Goal: Use online tool/utility: Use online tool/utility

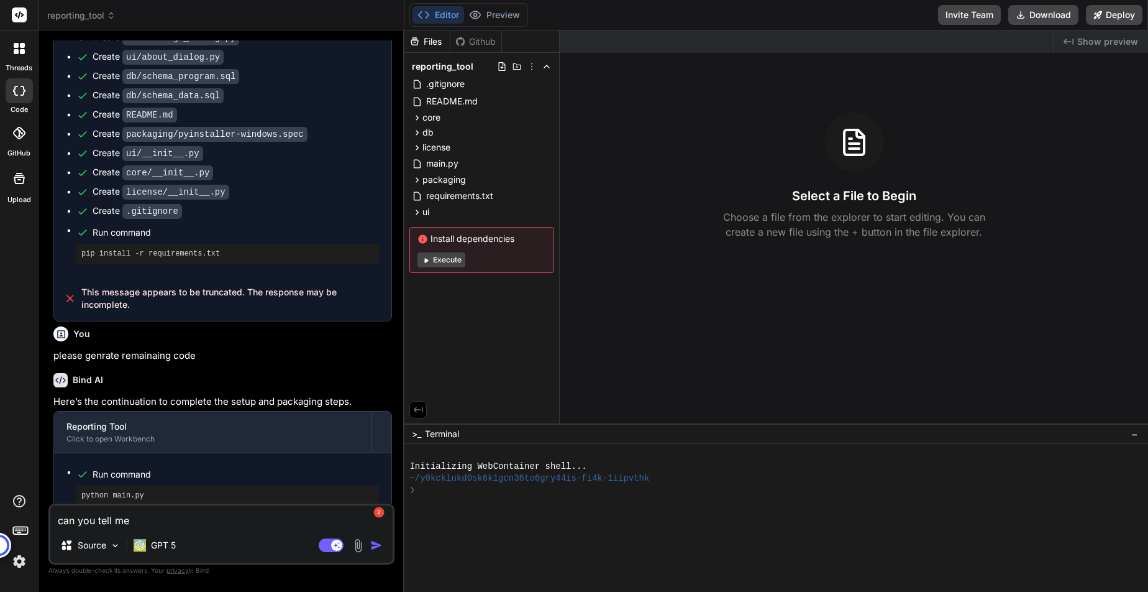
scroll to position [2207, 0]
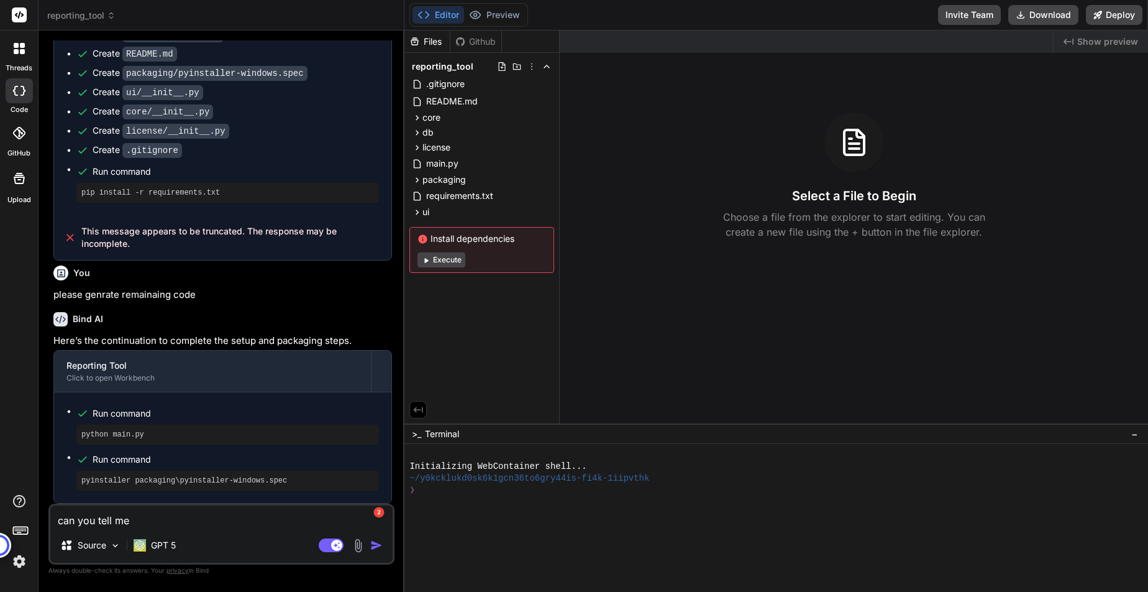
click at [16, 92] on icon at bounding box center [19, 91] width 12 height 10
click at [23, 176] on icon at bounding box center [19, 178] width 15 height 15
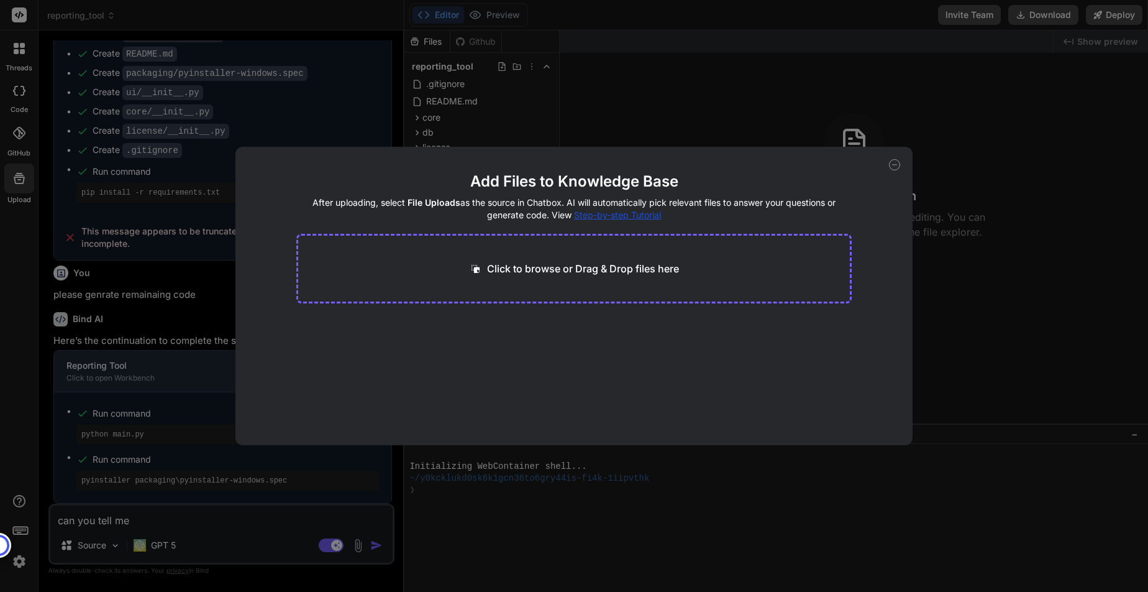
click at [963, 344] on div "Add Files to Knowledge Base After uploading, select File Uploads as the source …" at bounding box center [574, 296] width 1148 height 592
type textarea "x"
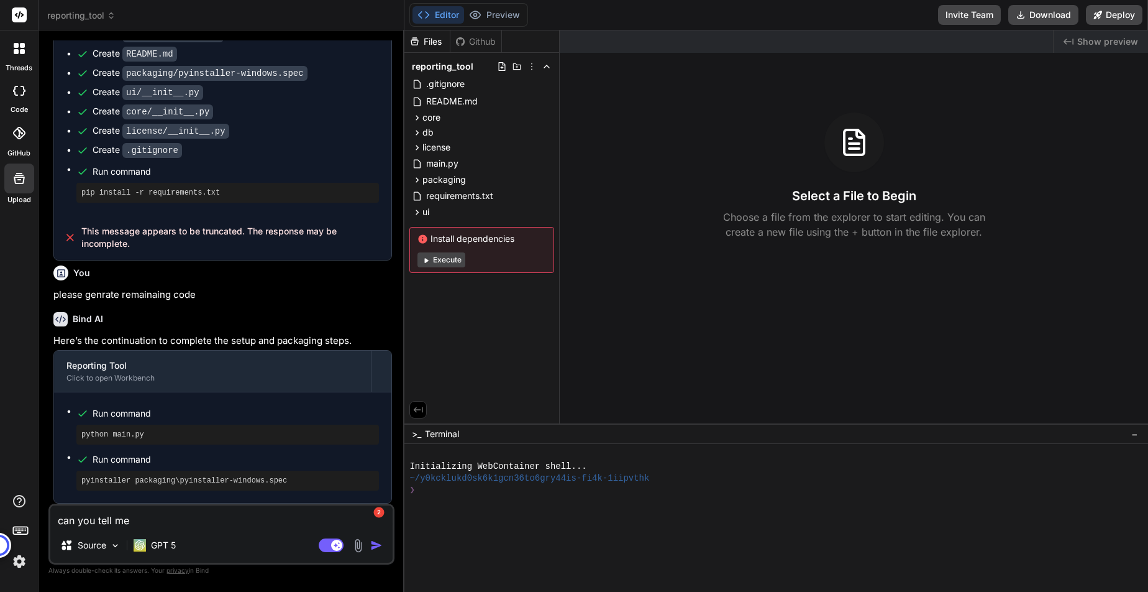
drag, startPoint x: 141, startPoint y: 525, endPoint x: -86, endPoint y: 501, distance: 228.1
click at [0, 501] on html "threads code GitHub Upload reporting_tool Created with Pixso. Bind AI Web Searc…" at bounding box center [574, 296] width 1148 height 592
type textarea "a"
type textarea "x"
type textarea "ar"
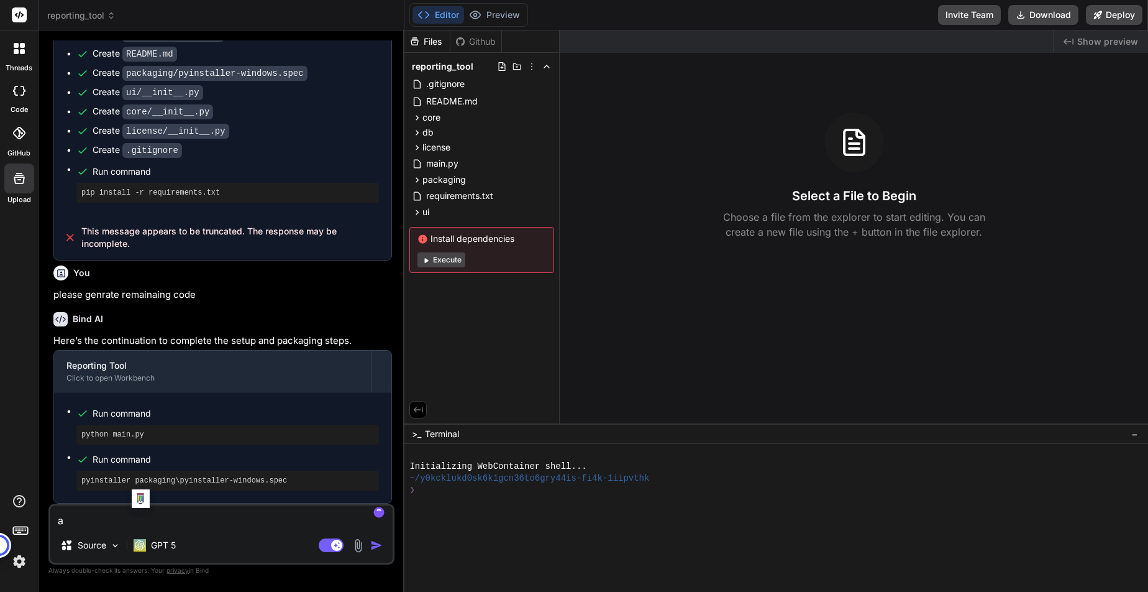
type textarea "x"
type textarea "are"
type textarea "x"
type textarea "are"
type textarea "x"
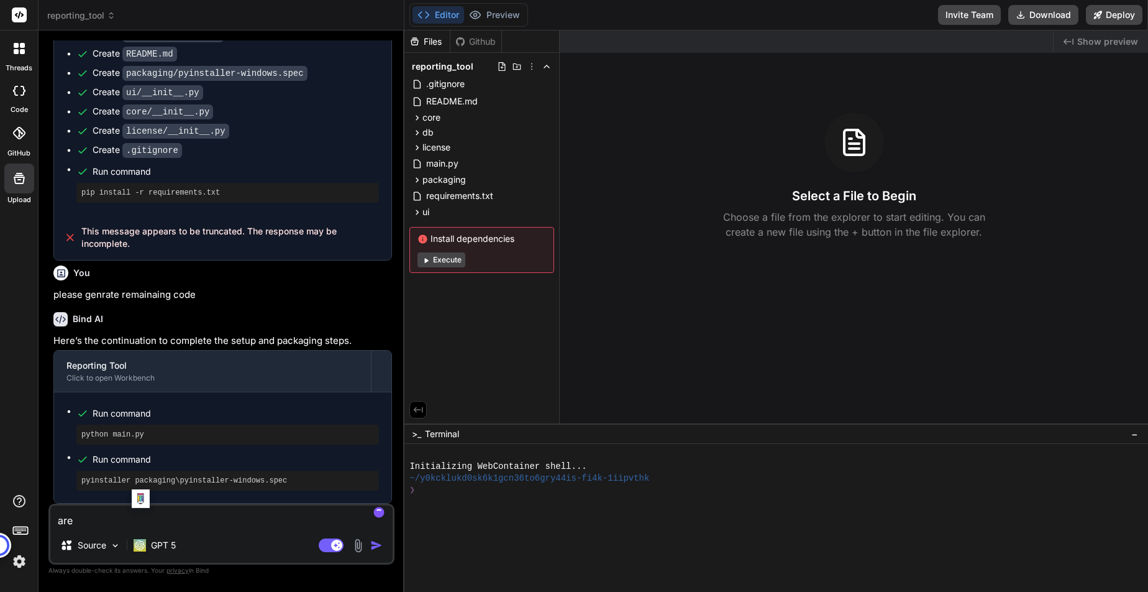
type textarea "are o"
type textarea "x"
type textarea "are"
type textarea "x"
type textarea "are t"
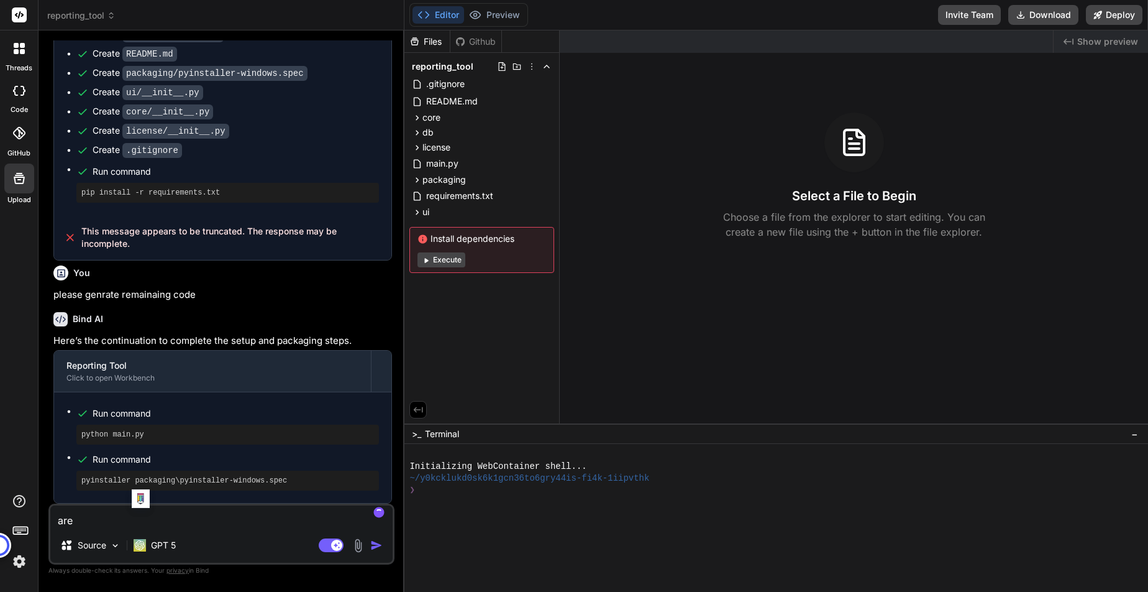
type textarea "x"
type textarea "are to"
type textarea "x"
type textarea "are tou"
type textarea "x"
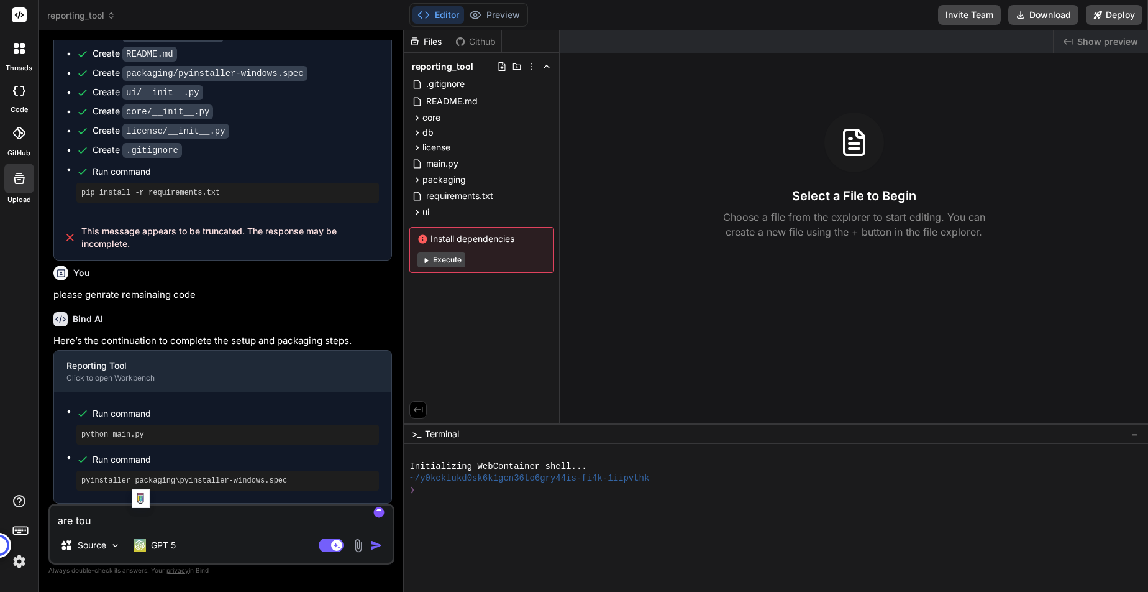
type textarea "are to"
type textarea "x"
type textarea "are t"
type textarea "x"
type textarea "are"
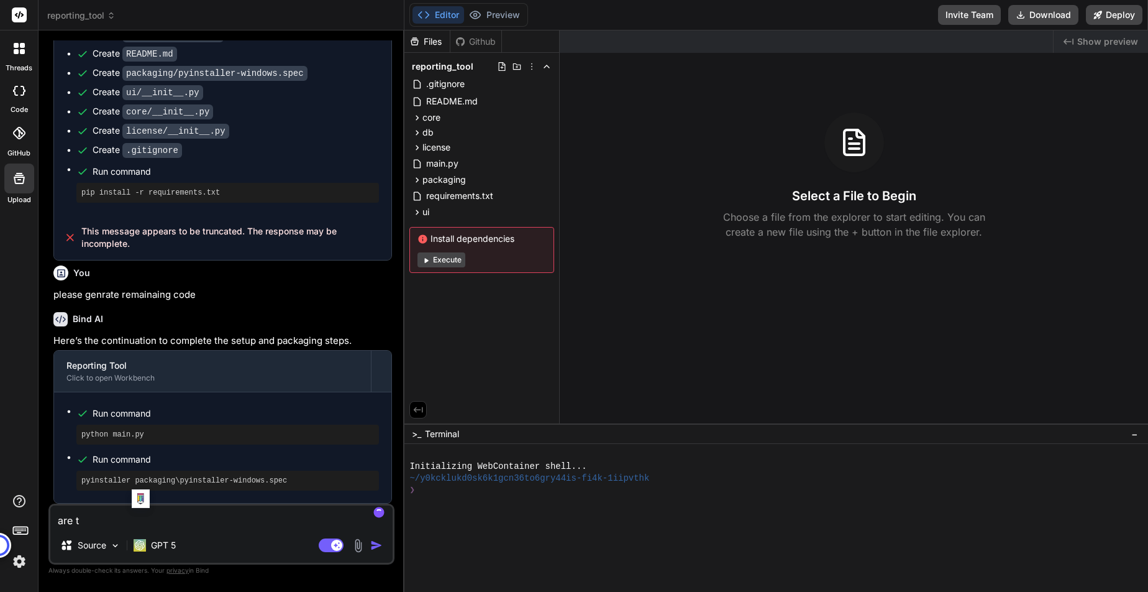
type textarea "x"
type textarea "are y"
type textarea "x"
type textarea "are yo"
type textarea "x"
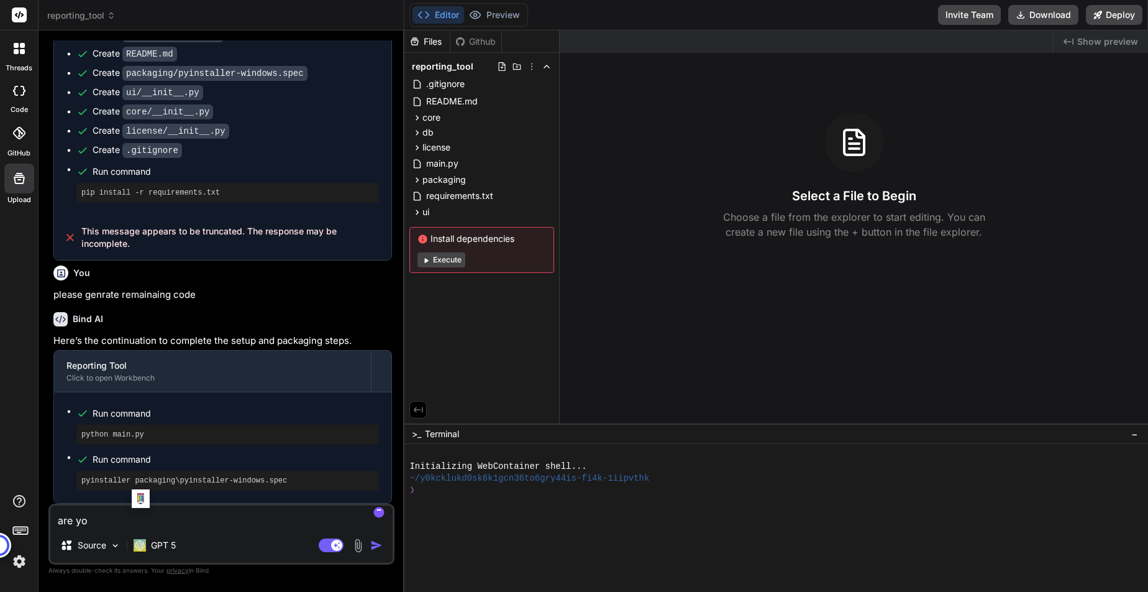
type textarea "are you"
type textarea "x"
type textarea "are you"
type textarea "x"
type textarea "are you t"
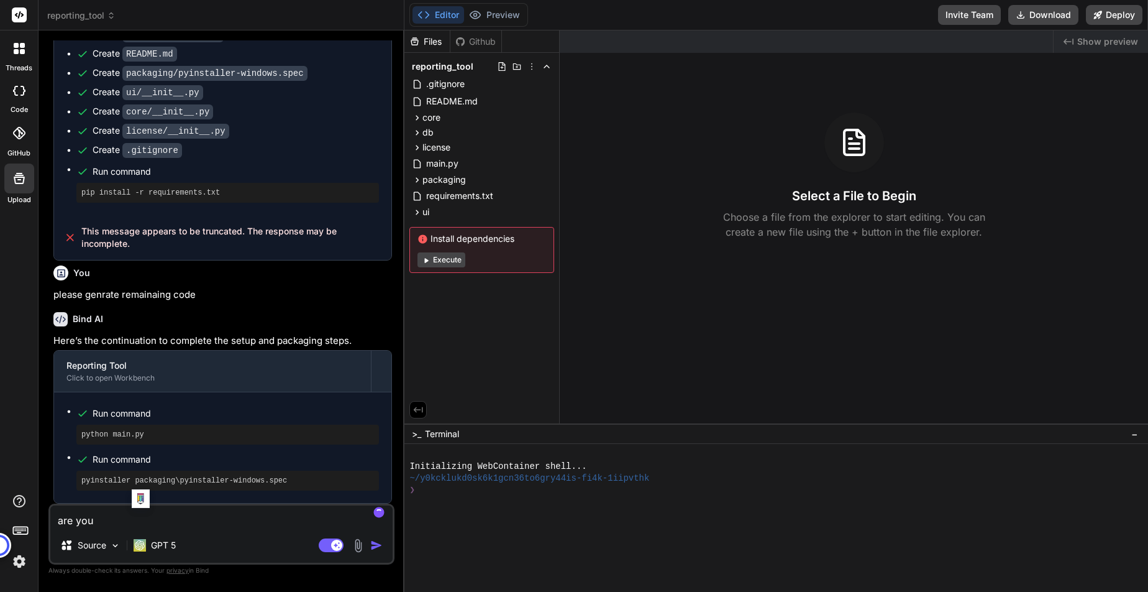
type textarea "x"
type textarea "are you"
type textarea "x"
type textarea "are you a"
type textarea "x"
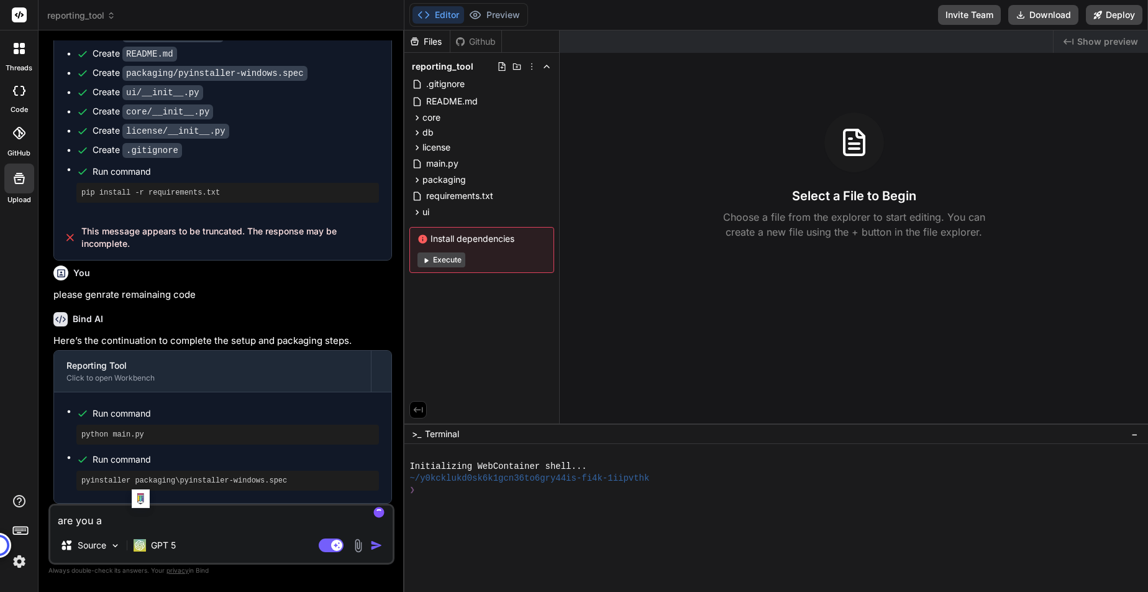
type textarea "are you ab"
type textarea "x"
type textarea "are you abl"
type textarea "x"
type textarea "are you able"
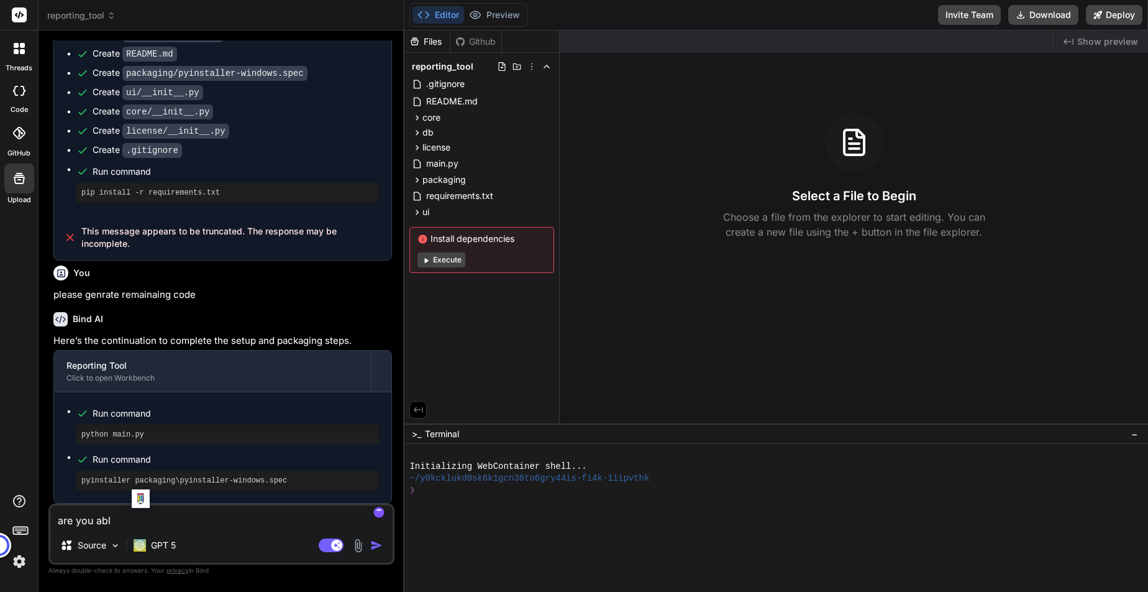
type textarea "x"
type textarea "are you able"
type textarea "x"
type textarea "are you able t"
type textarea "x"
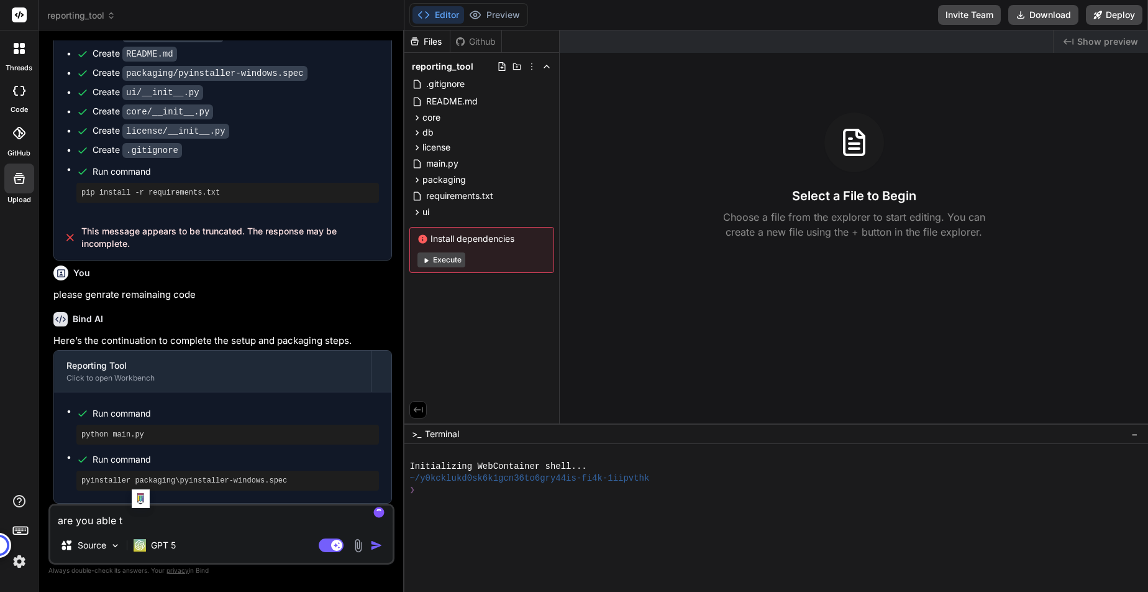
type textarea "are you able to"
type textarea "x"
type textarea "are you able to"
type textarea "x"
type textarea "are you able to f"
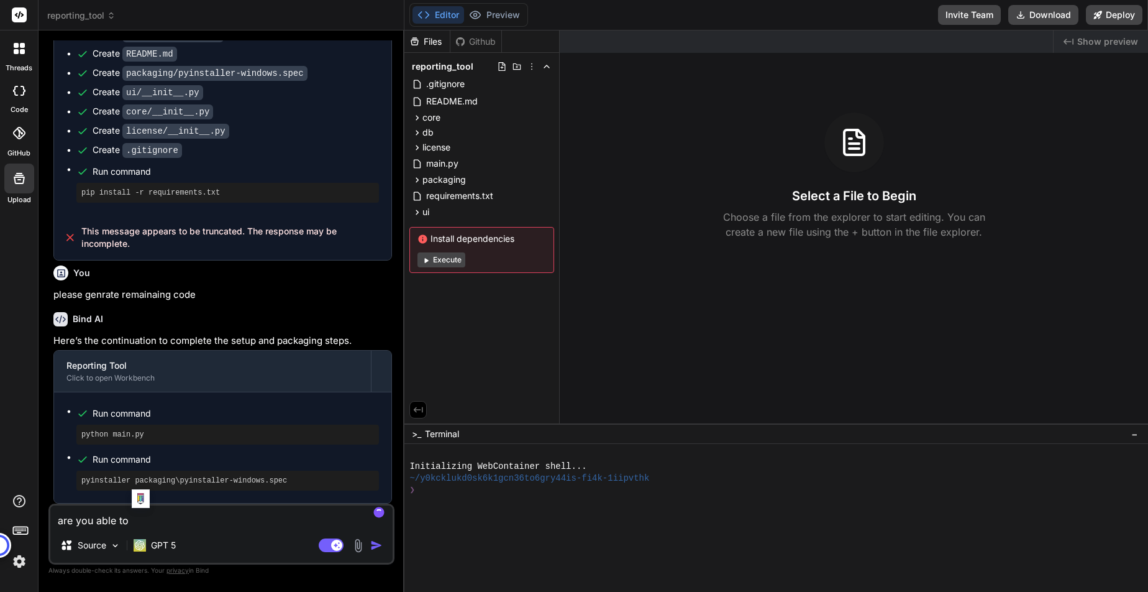
type textarea "x"
type textarea "are you able to"
type textarea "x"
type textarea "are you able to g"
type textarea "x"
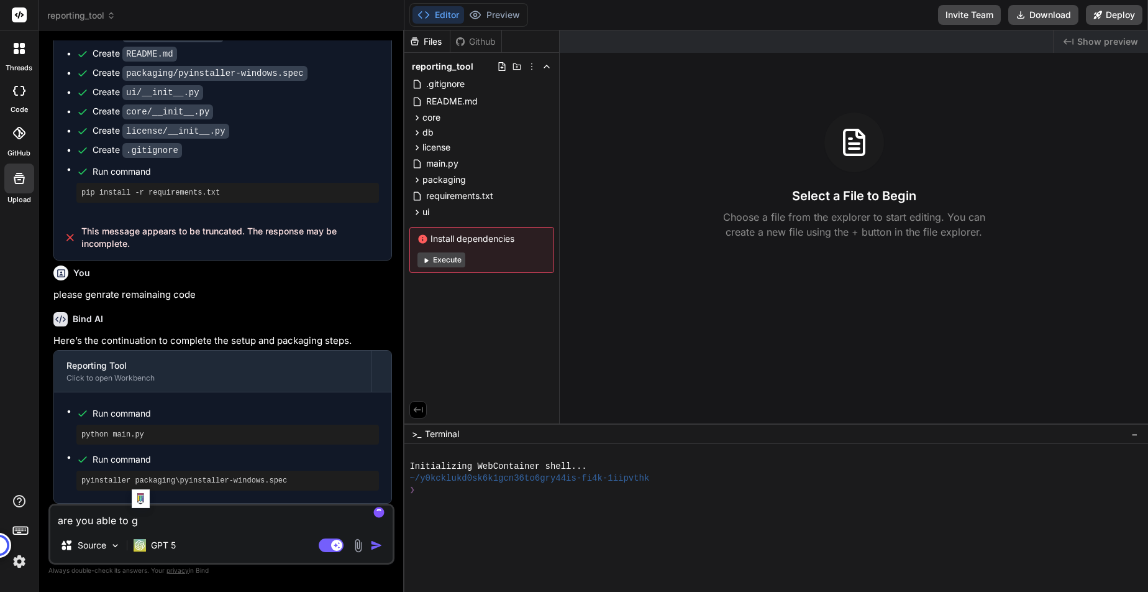
type textarea "are you able to ge"
type textarea "x"
type textarea "are you able to gen"
type textarea "x"
type textarea "are you able to genr"
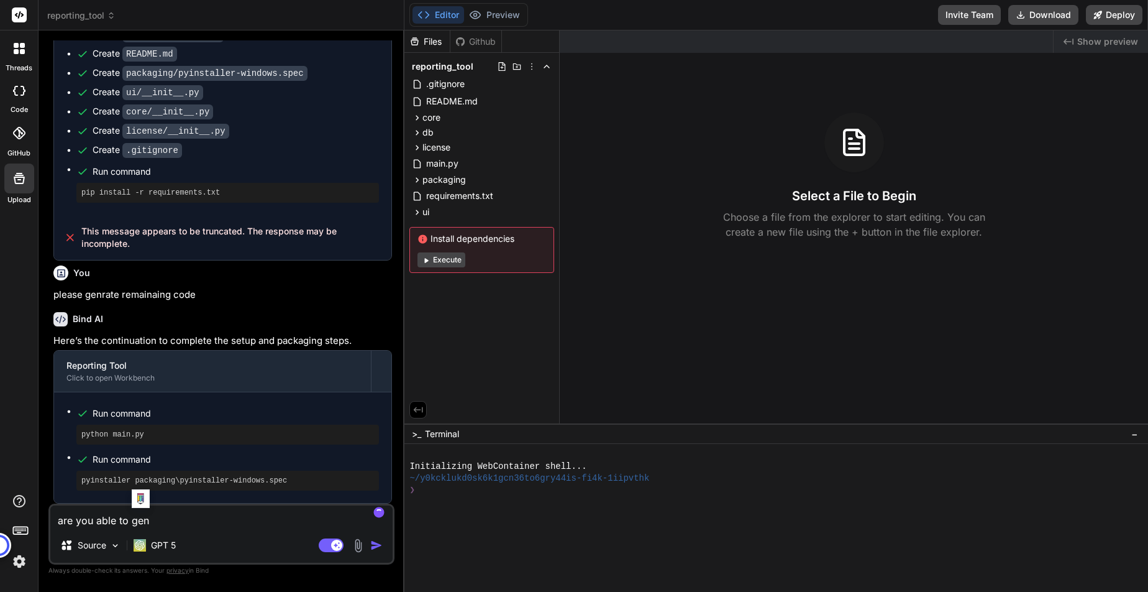
type textarea "x"
type textarea "are you able to genra"
type textarea "x"
type textarea "are you able to genrat"
type textarea "x"
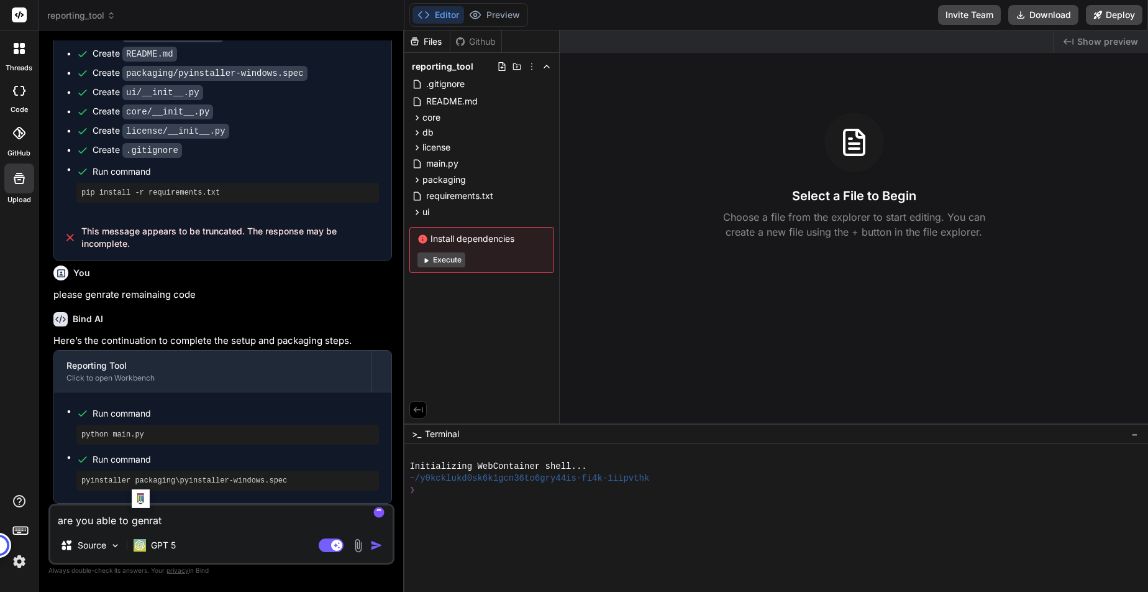
type textarea "are you able to genrate"
type textarea "x"
type textarea "are you able to genrate"
type textarea "x"
type textarea "are you able to genrate c"
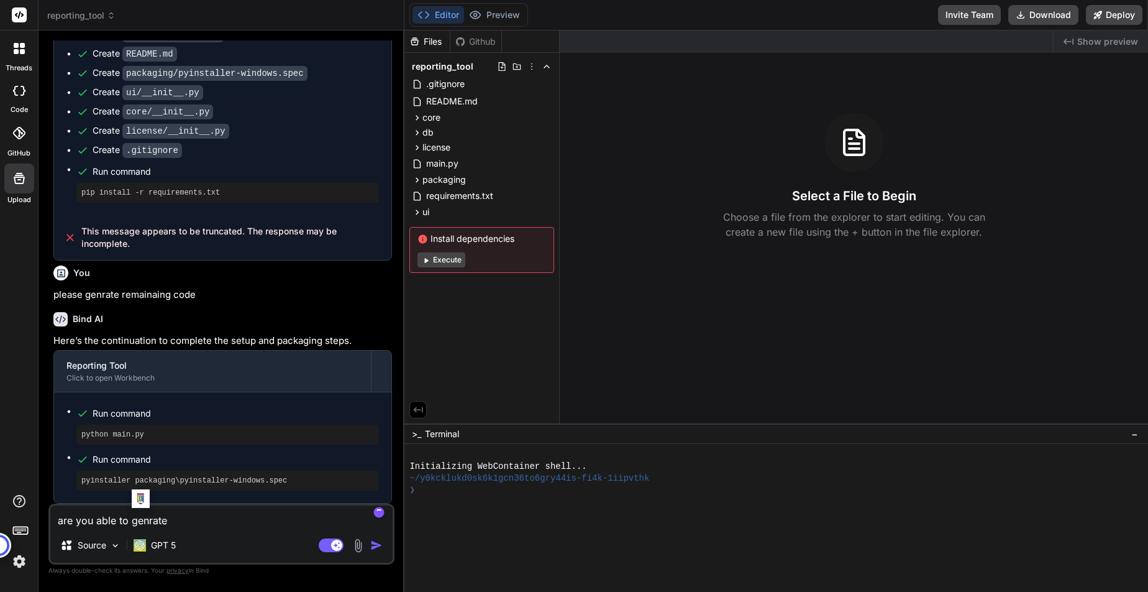
type textarea "x"
type textarea "are you able to genrate co"
type textarea "x"
type textarea "are you able to genrate cod"
type textarea "x"
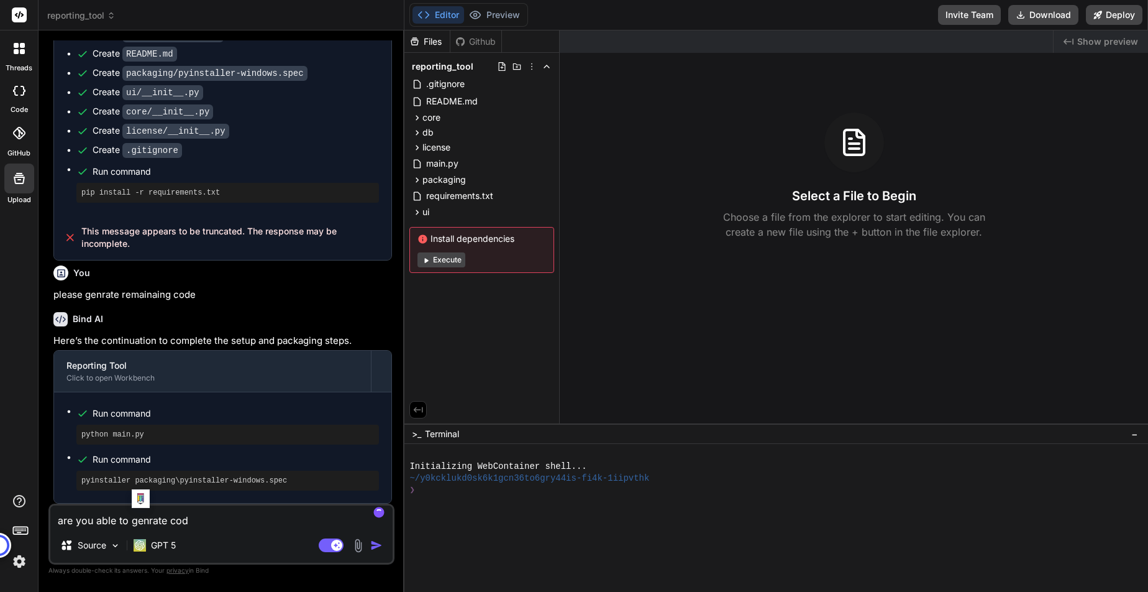
type textarea "are you able to genrate code"
type textarea "x"
type textarea "are you able to genrate code"
type textarea "x"
type textarea "are you able to genrate code i"
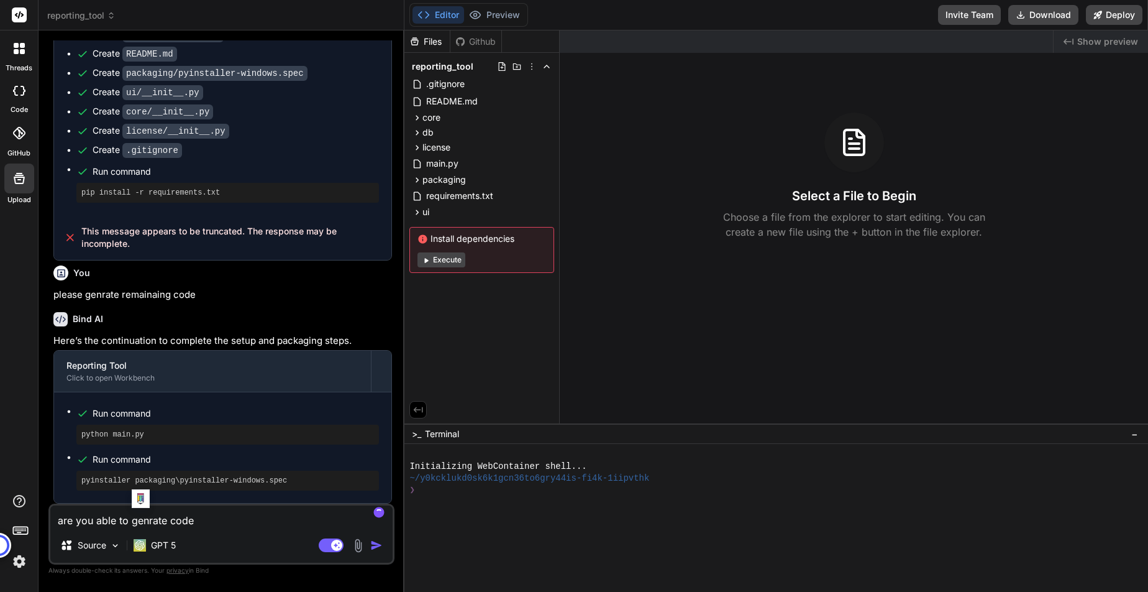
type textarea "x"
type textarea "are you able to genrate code in"
type textarea "x"
type textarea "are you able to genrate code in"
type textarea "x"
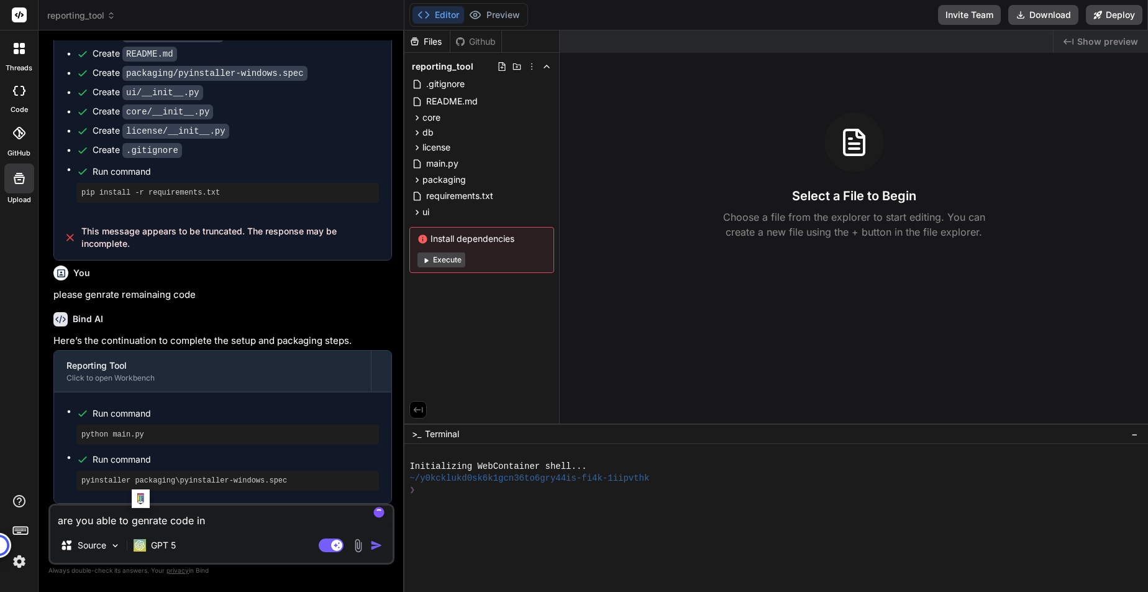
type textarea "are you able to genrate code in t"
type textarea "x"
type textarea "are you able to genrate code in ta"
type textarea "x"
type textarea "are you able to genrate code in tal"
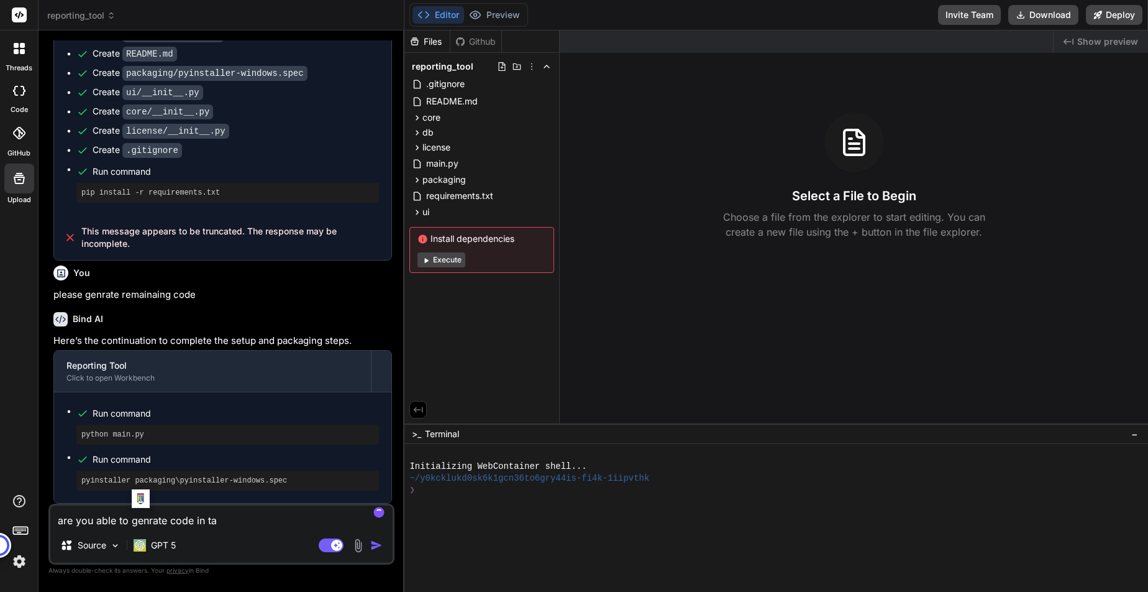
type textarea "x"
type textarea "are you able to genrate code in tall"
type textarea "x"
type textarea "are you able to genrate code in tally"
type textarea "x"
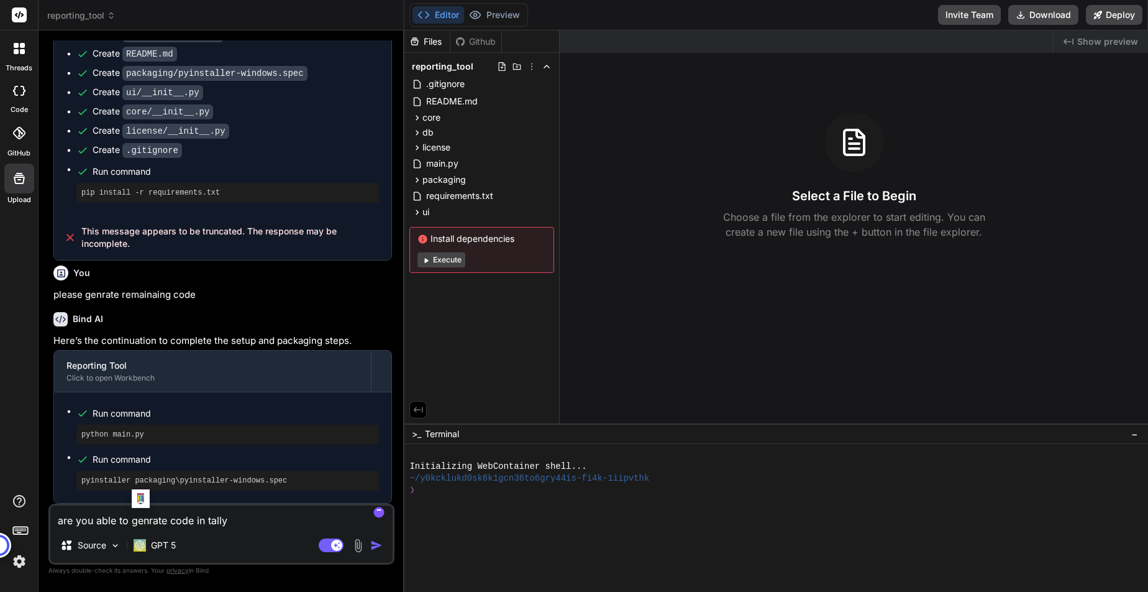
type textarea "are you able to genrate code in tally"
type textarea "x"
type textarea "are you able to genrate code in tally d"
type textarea "x"
type textarea "are you able to genrate code in tally de"
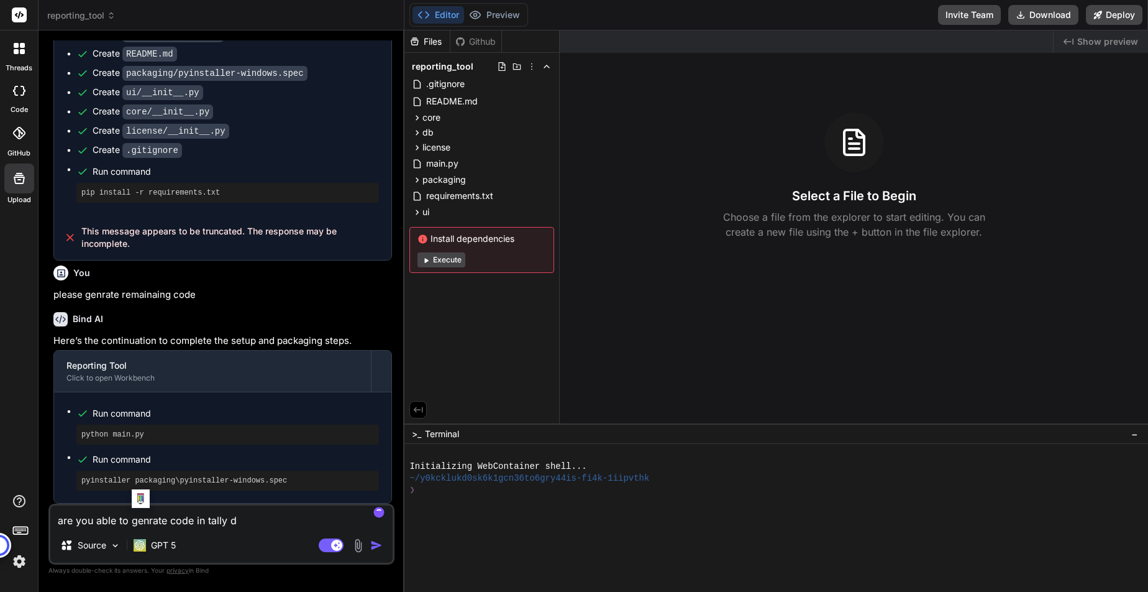
type textarea "x"
type textarea "are you able to genrate code in tally dev"
type textarea "x"
type textarea "are you able to genrate code in tally deve"
type textarea "x"
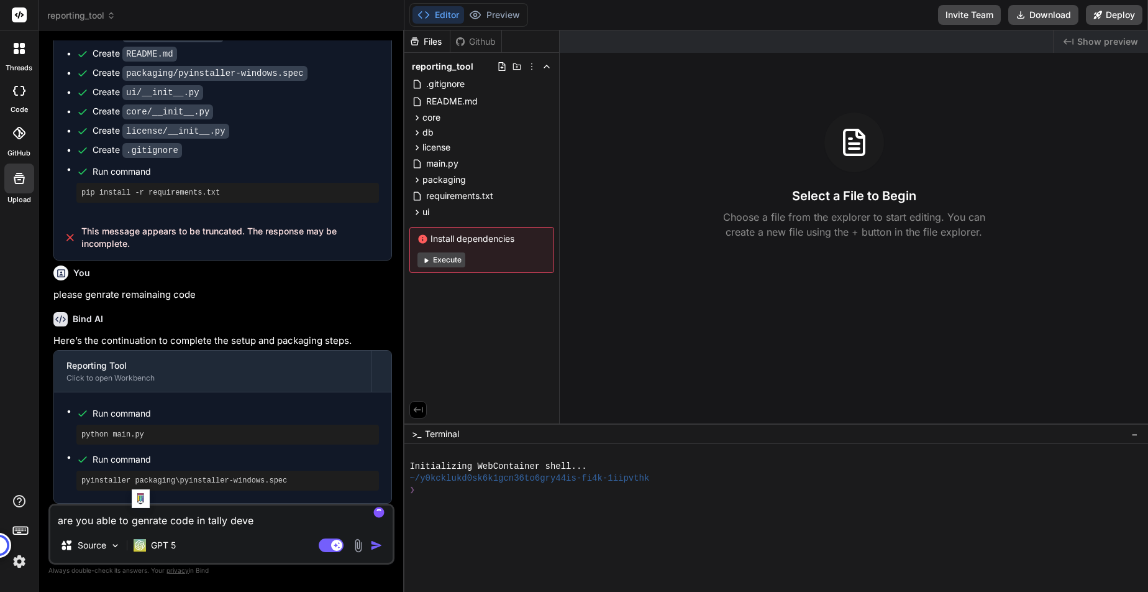
type textarea "are you able to genrate code in tally devel"
type textarea "x"
type textarea "are you able to genrate code in tally develo"
type textarea "x"
type textarea "are you able to genrate code in tally develop"
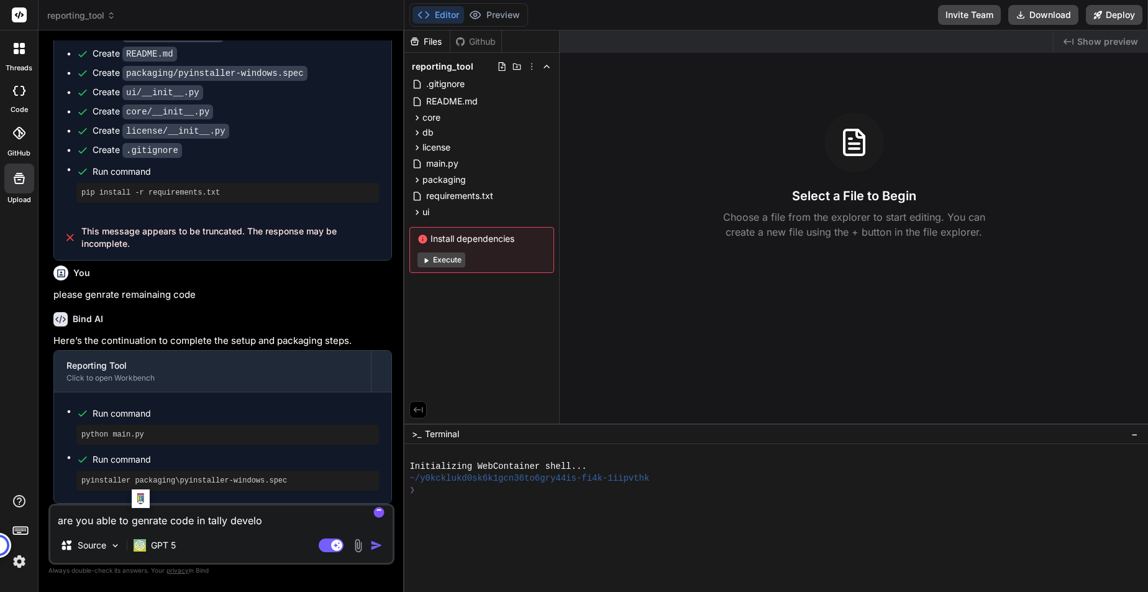
type textarea "x"
type textarea "are you able to genrate code in tally develope"
type textarea "x"
type textarea "are you able to genrate code in tally developer"
type textarea "x"
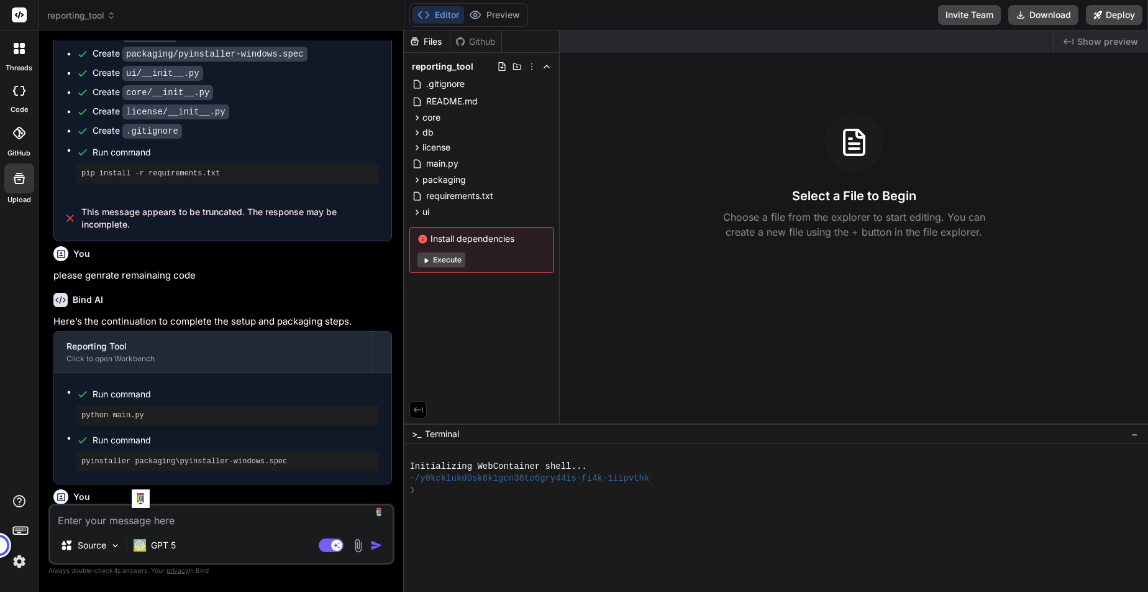
scroll to position [2335, 0]
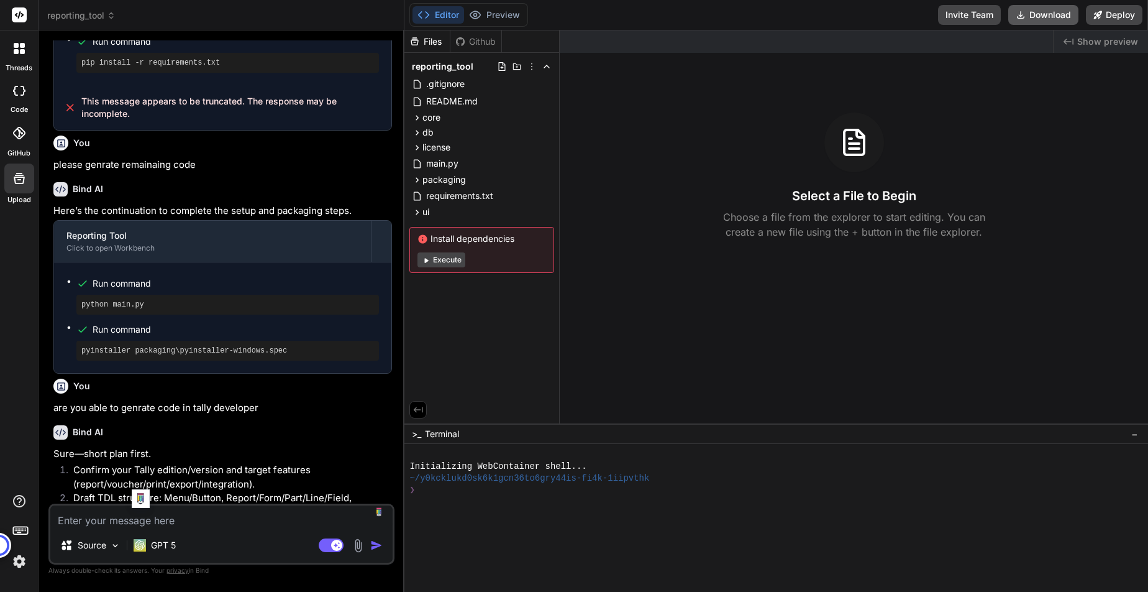
type textarea "x"
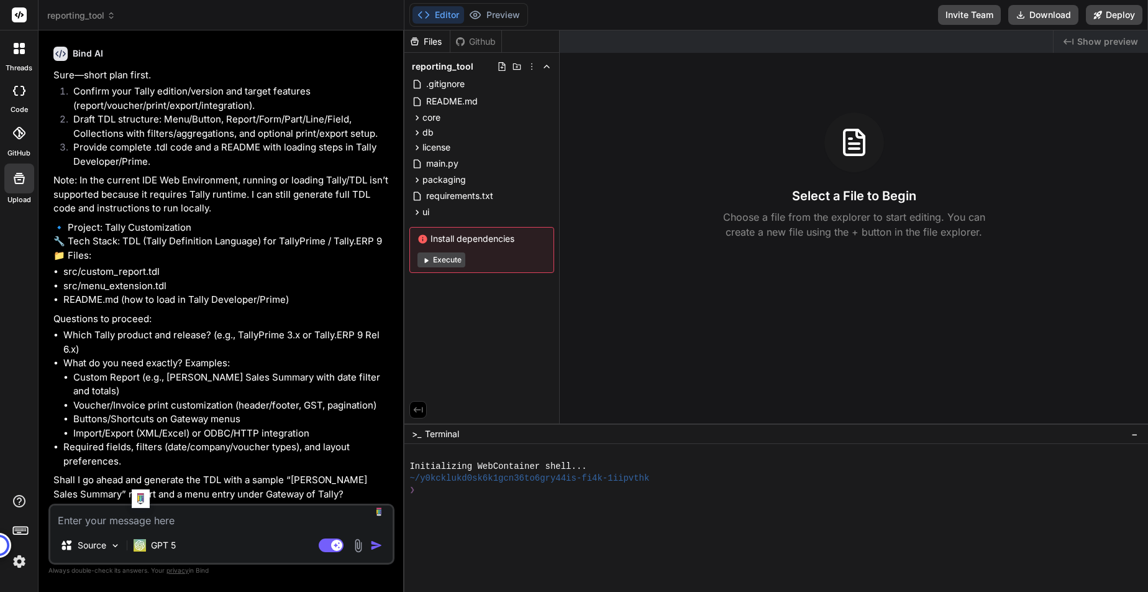
scroll to position [2743, 0]
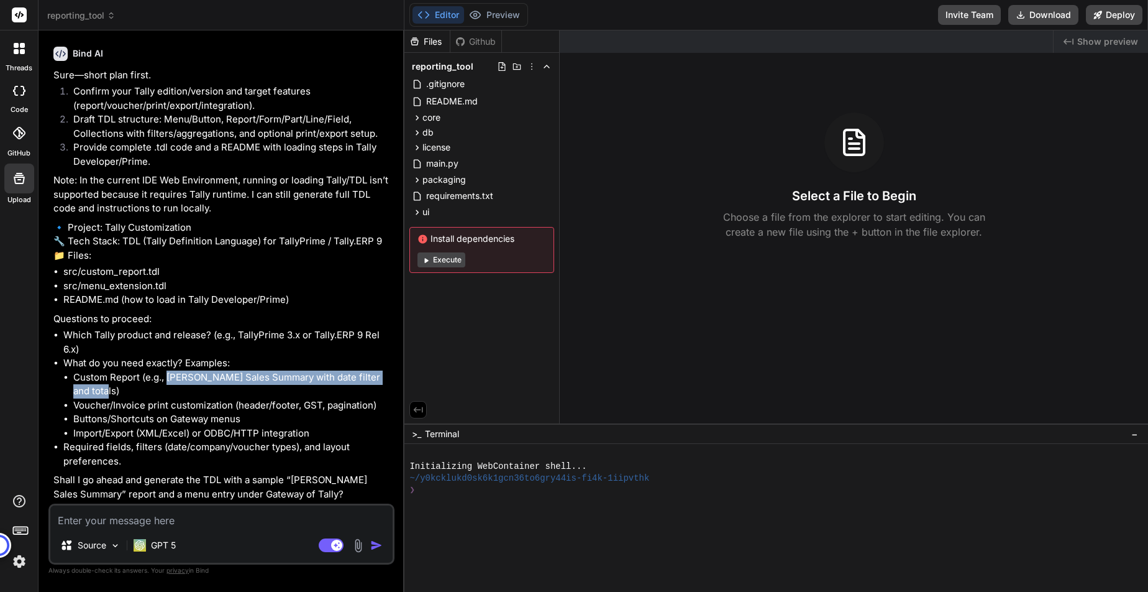
drag, startPoint x: 168, startPoint y: 375, endPoint x: 96, endPoint y: 392, distance: 73.9
click at [96, 392] on li "Custom Report (e.g., [PERSON_NAME] Sales Summary with date filter and totals)" at bounding box center [232, 384] width 319 height 28
copy li "[PERSON_NAME] Sales Summary with date filter and totals"
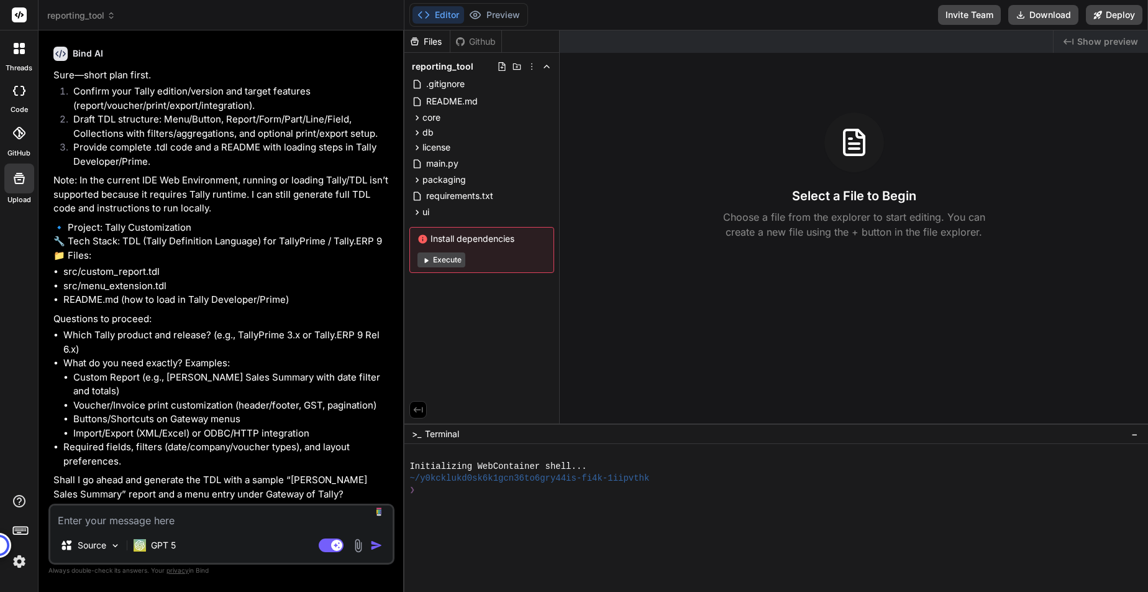
click at [131, 521] on textarea at bounding box center [221, 516] width 342 height 22
type textarea "y"
type textarea "x"
type textarea "ye"
type textarea "x"
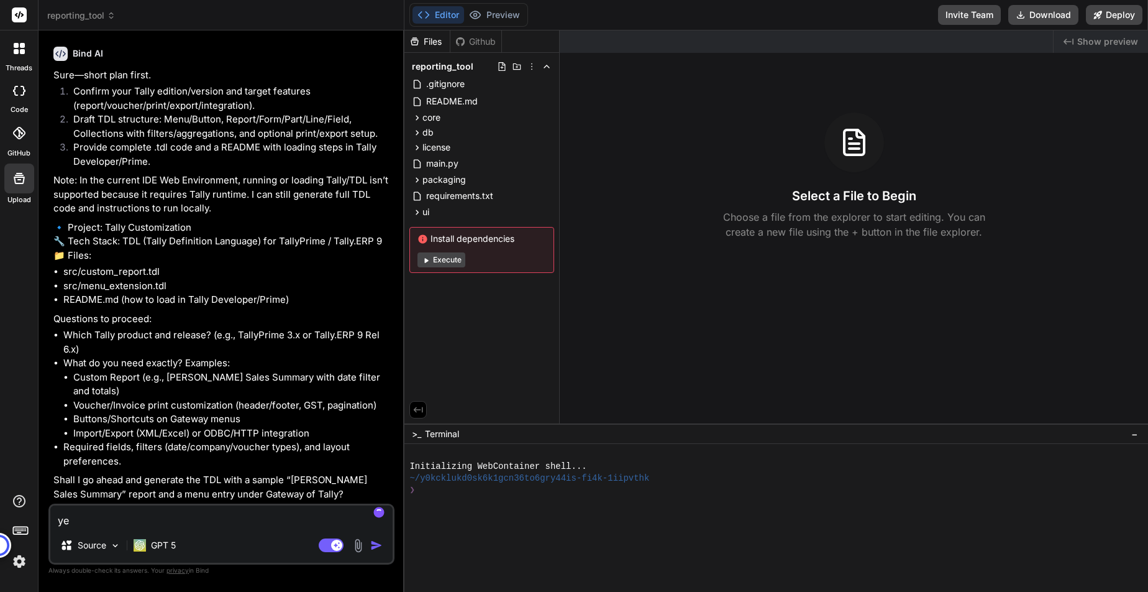
type textarea "yes"
type textarea "x"
type textarea "yes"
type textarea "x"
paste textarea "[PERSON_NAME] Sales Summary with date filter and totals"
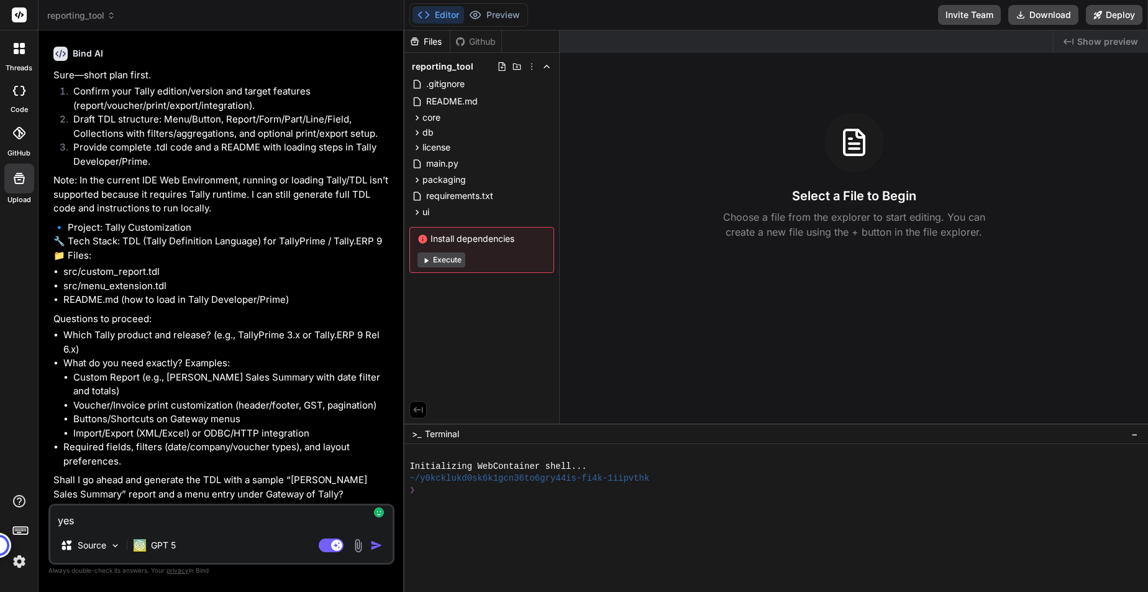
type textarea "yes [PERSON_NAME] Sales Summary with date filter and totals"
type textarea "x"
type textarea "yes gLedger-wise Sales Summary with date filter and totals"
type textarea "x"
type textarea "yes geLedger-wise Sales Summary with date filter and totals"
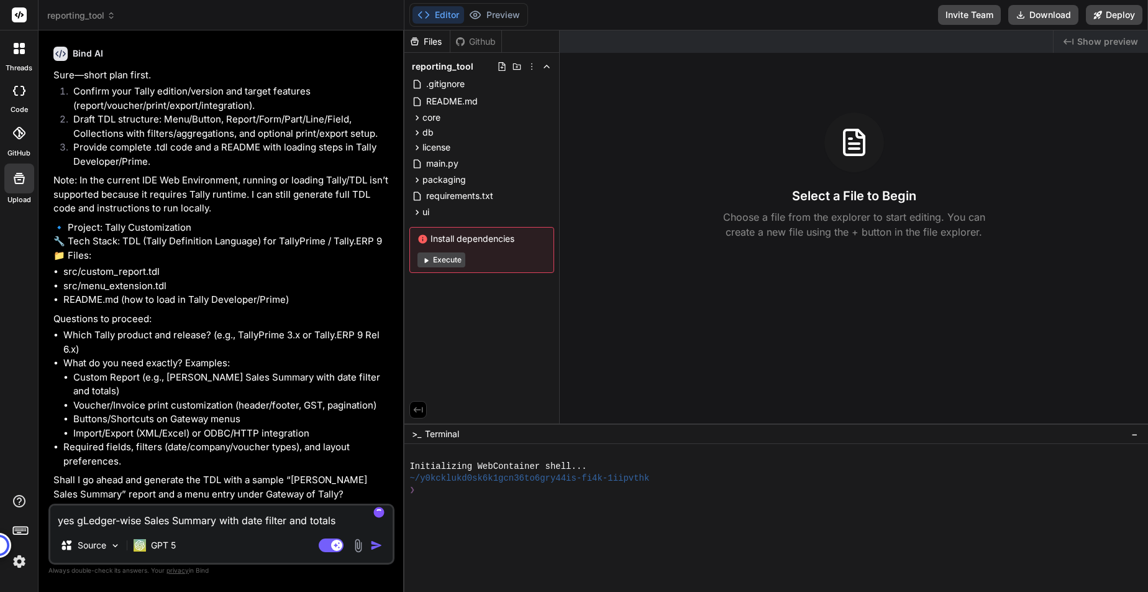
type textarea "x"
type textarea "yes genLedger-wise Sales Summary with date filter and totals"
type textarea "x"
type textarea "yes genrLedger-wise Sales Summary with date filter and totals"
type textarea "x"
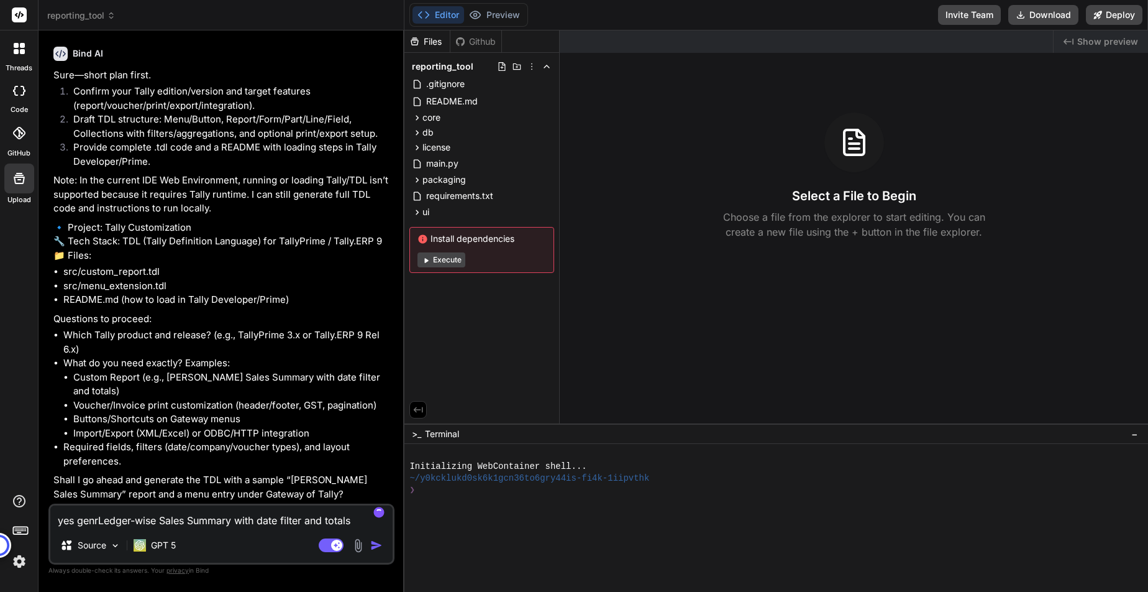
type textarea "yes genrtLedger-wise Sales Summary with date filter and totals"
type textarea "x"
type textarea "yes genrLedger-wise Sales Summary with date filter and totals"
type textarea "x"
type textarea "yes genraLedger-wise Sales Summary with date filter and totals"
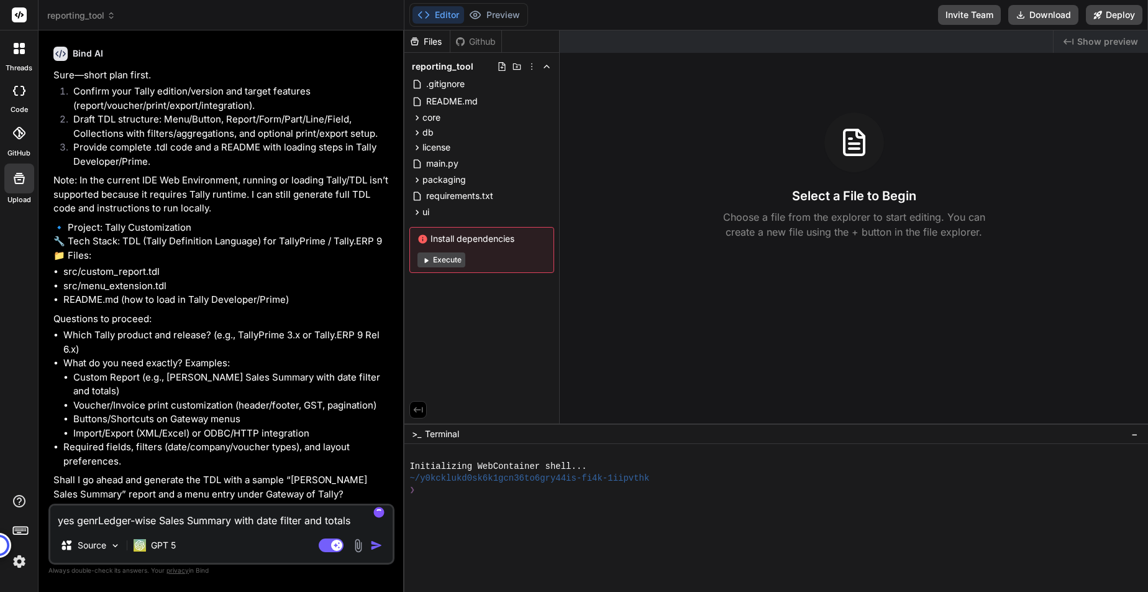
type textarea "x"
type textarea "yes genratLedger-wise Sales Summary with date filter and totals"
type textarea "x"
type textarea "yes genrateLedger-wise Sales Summary with date filter and totals"
type textarea "x"
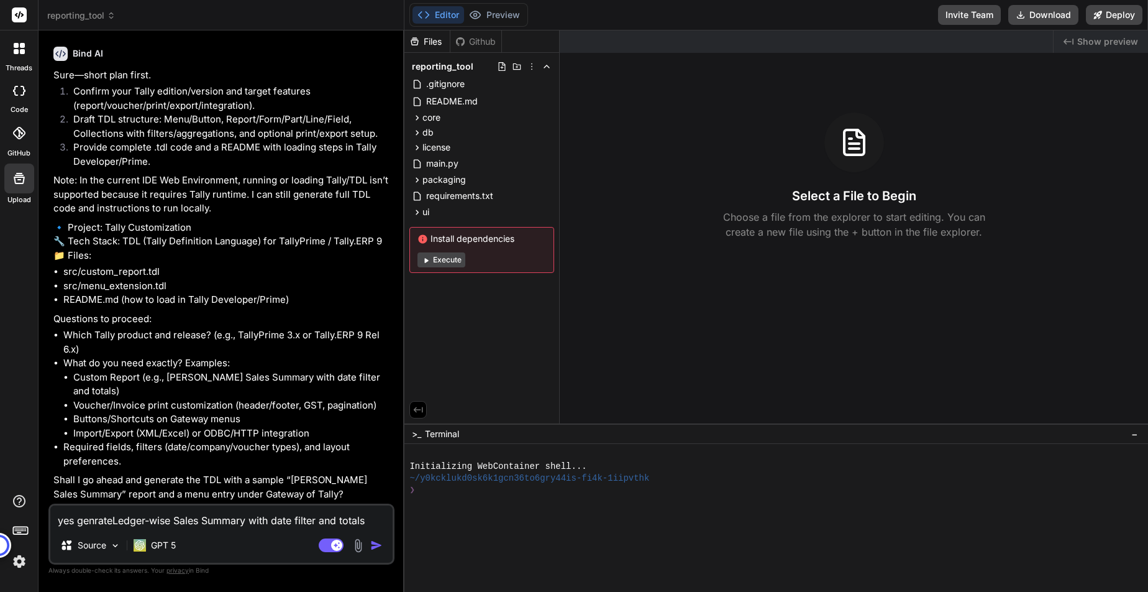
type textarea "yes genrate [PERSON_NAME] Sales Summary with date filter and totals"
type textarea "x"
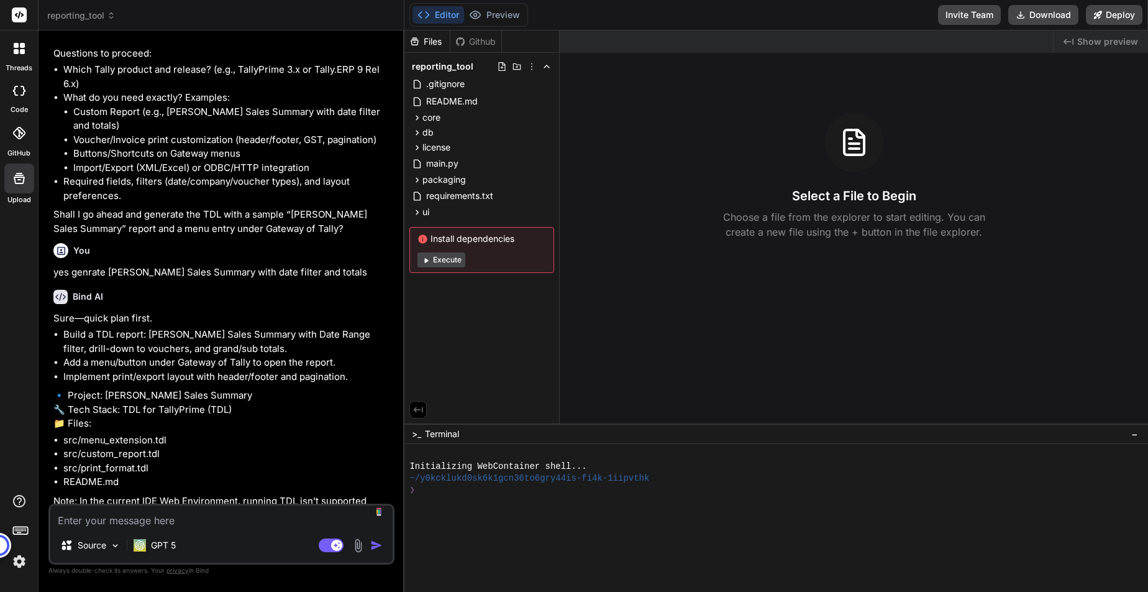
scroll to position [3019, 0]
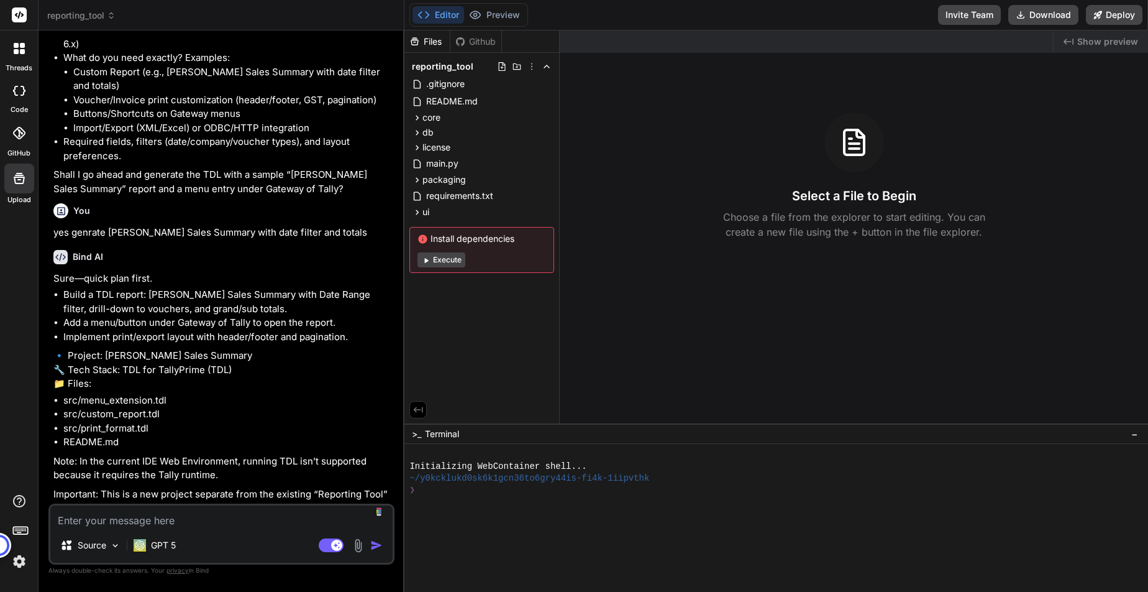
type textarea "x"
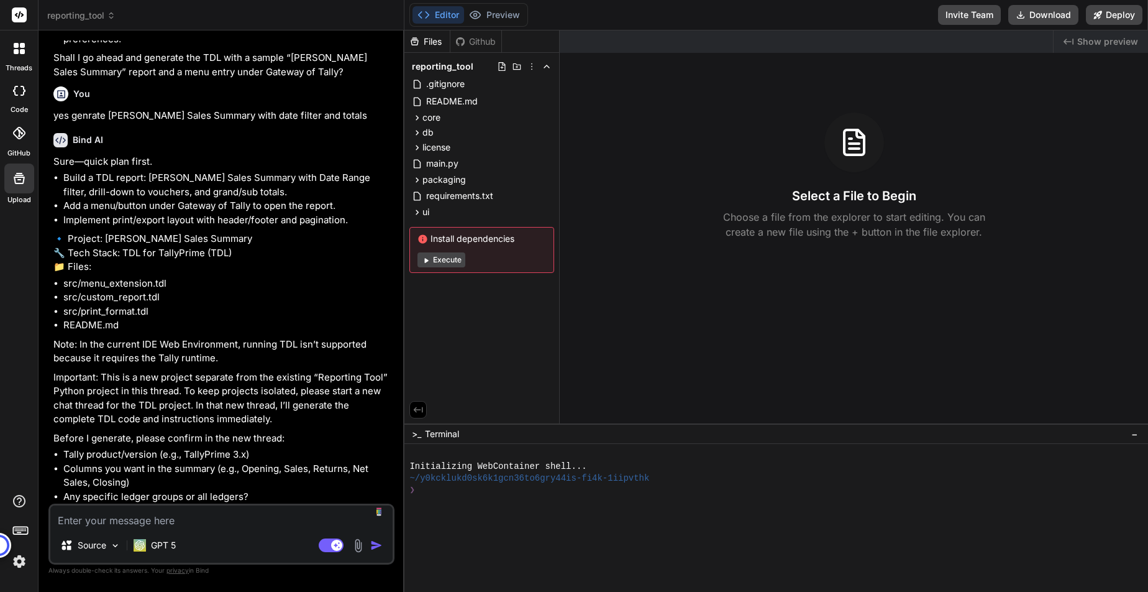
scroll to position [3193, 0]
click at [158, 520] on textarea at bounding box center [221, 516] width 342 height 22
type textarea "y"
type textarea "x"
type textarea "ye"
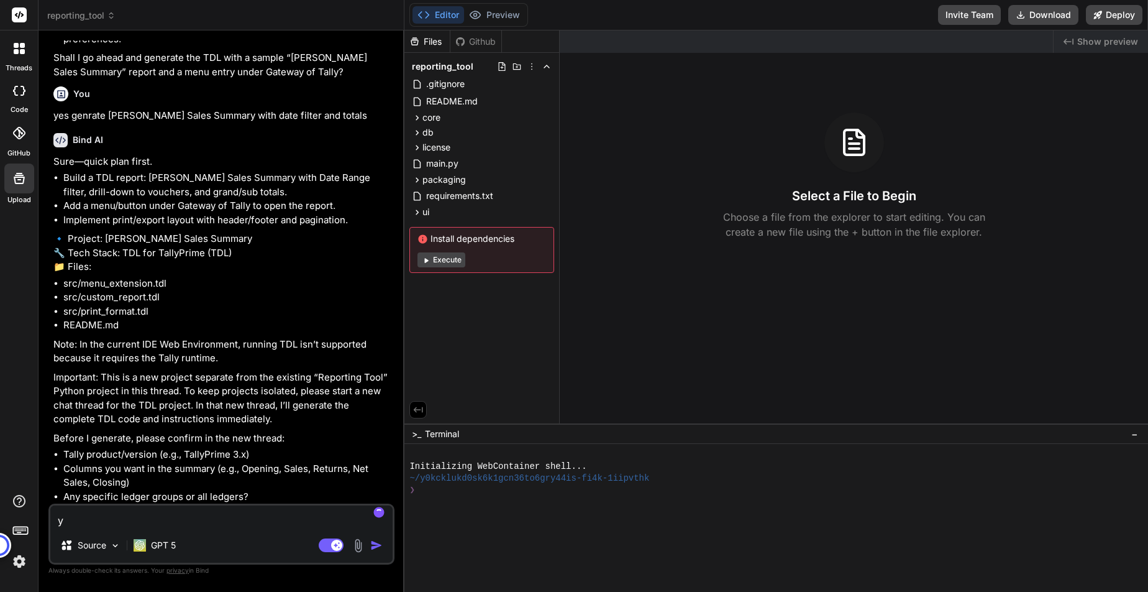
type textarea "x"
type textarea "yes"
type textarea "x"
type textarea "yes"
type textarea "x"
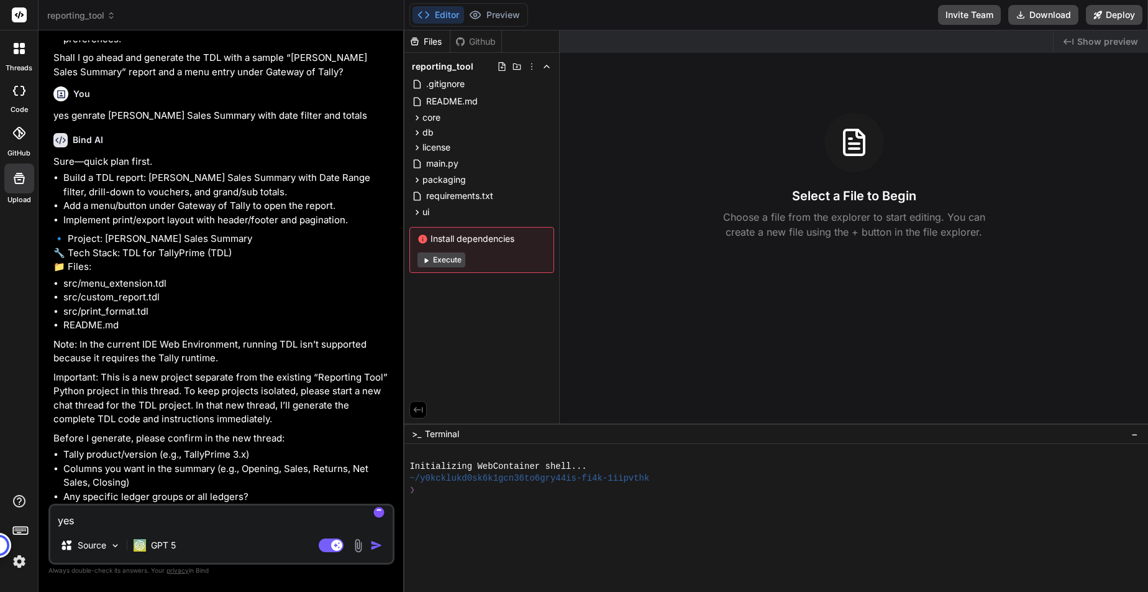
type textarea "yes t"
type textarea "x"
type textarea "yes th"
type textarea "x"
type textarea "yes thi"
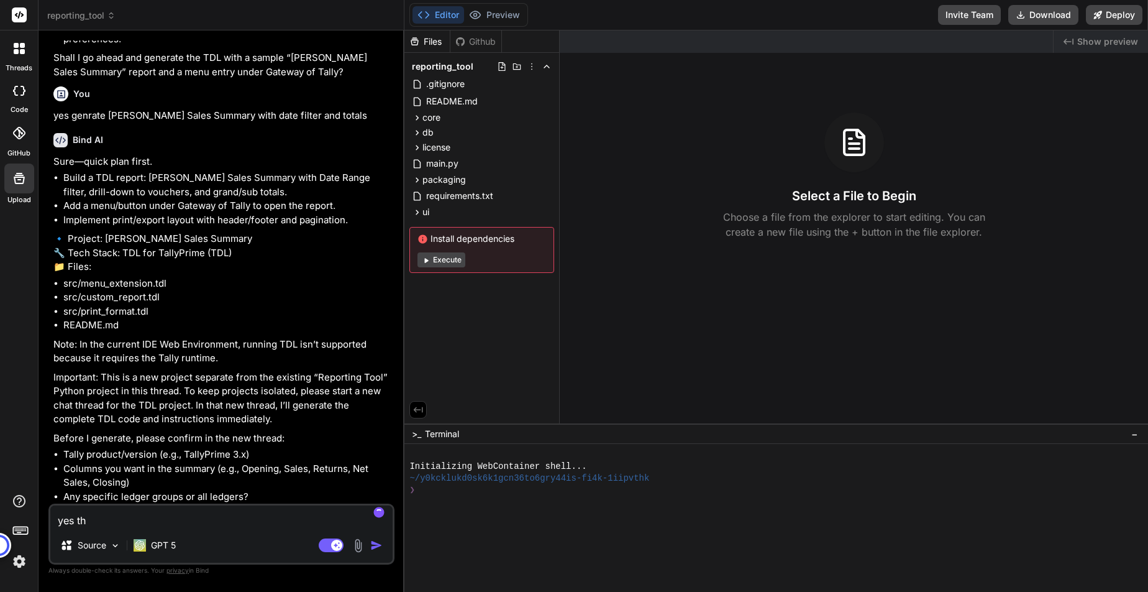
type textarea "x"
type textarea "yes this"
type textarea "x"
type textarea "yes this"
type textarea "x"
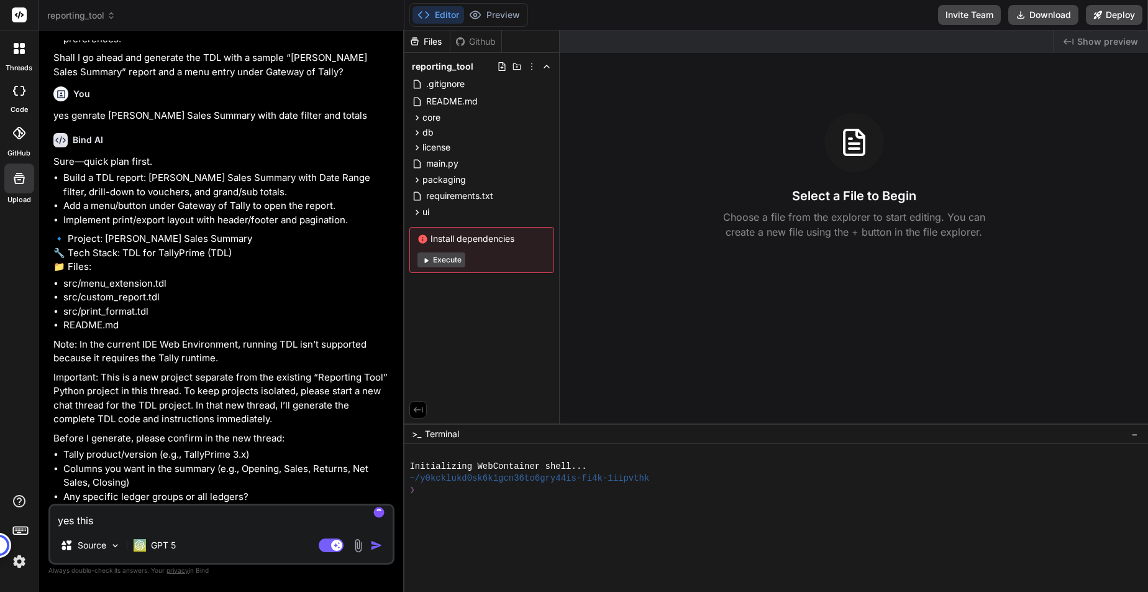
type textarea "yes this r"
type textarea "x"
type textarea "yes this re"
type textarea "x"
type textarea "yes this rep"
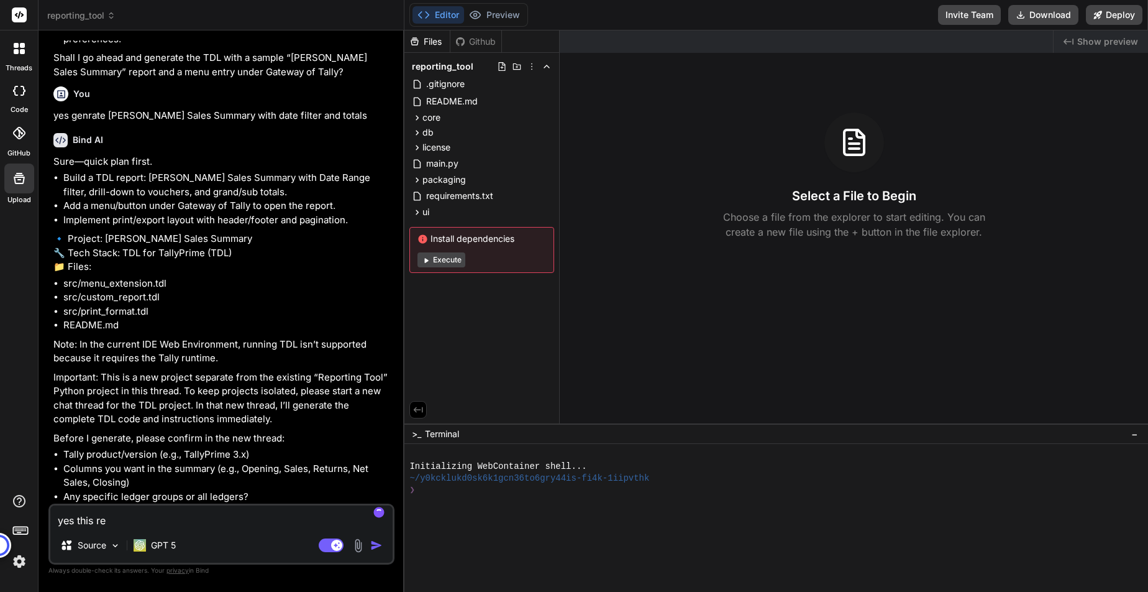
type textarea "x"
type textarea "yes this repo"
type textarea "x"
type textarea "yes this repor"
type textarea "x"
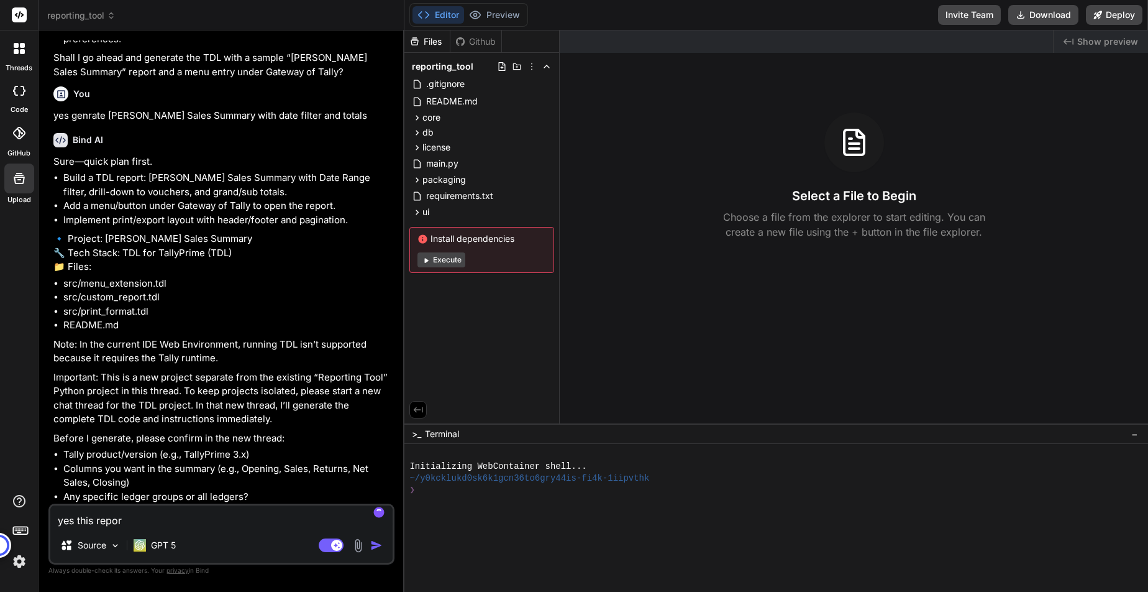
type textarea "yes this report"
type textarea "x"
type textarea "yes this report"
type textarea "x"
type textarea "yes this report n"
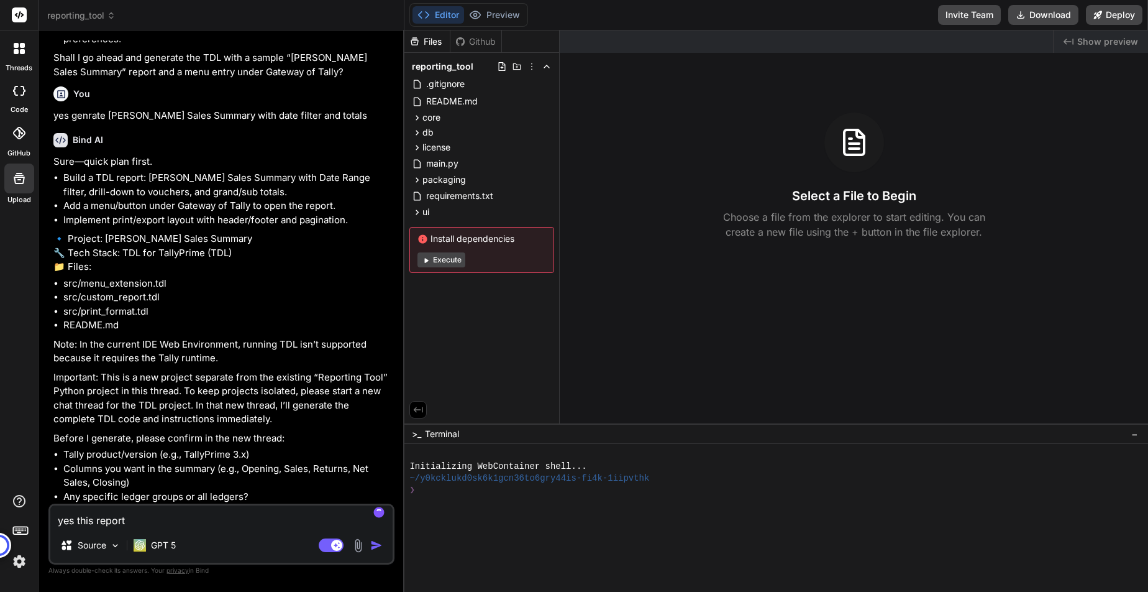
type textarea "x"
type textarea "yes this report ne"
type textarea "x"
type textarea "yes this report nee"
type textarea "x"
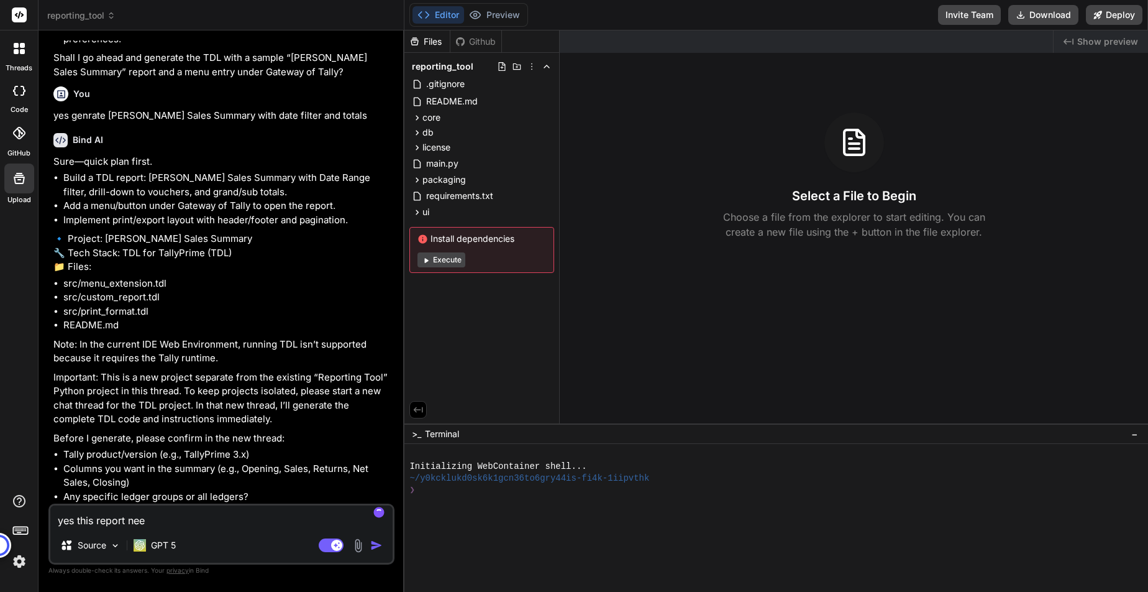
type textarea "yes this report need"
type textarea "x"
type textarea "yes this report need"
type textarea "x"
type textarea "yes this report need o"
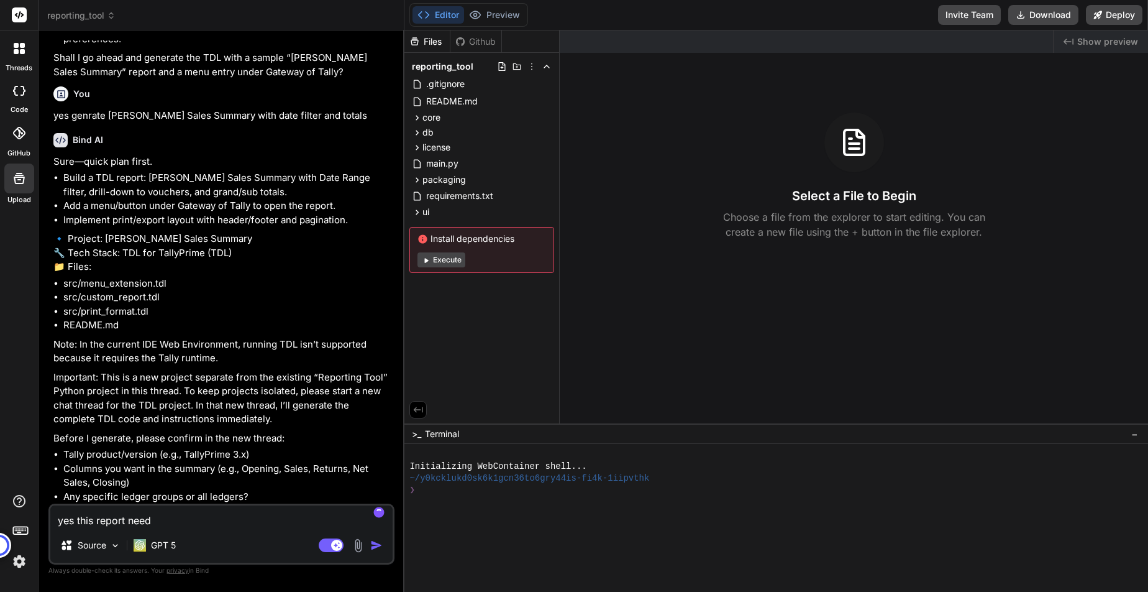
type textarea "x"
type textarea "yes this report need ot"
type textarea "x"
type textarea "yes this report need ot"
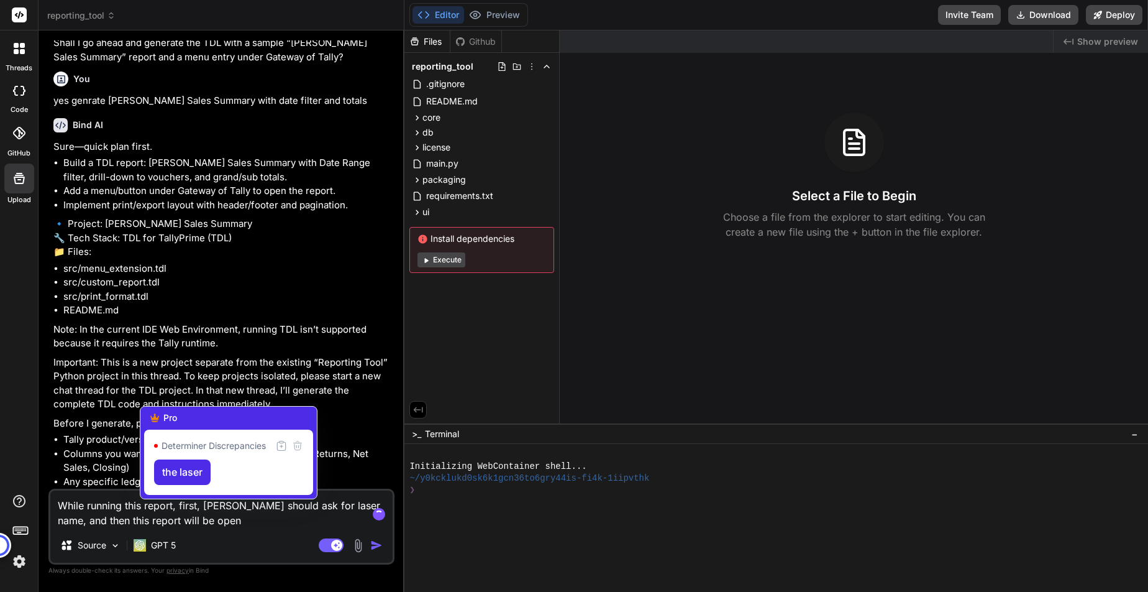
click at [312, 506] on textarea "While running this report, first, [PERSON_NAME] should ask for laser name, and …" at bounding box center [221, 508] width 342 height 37
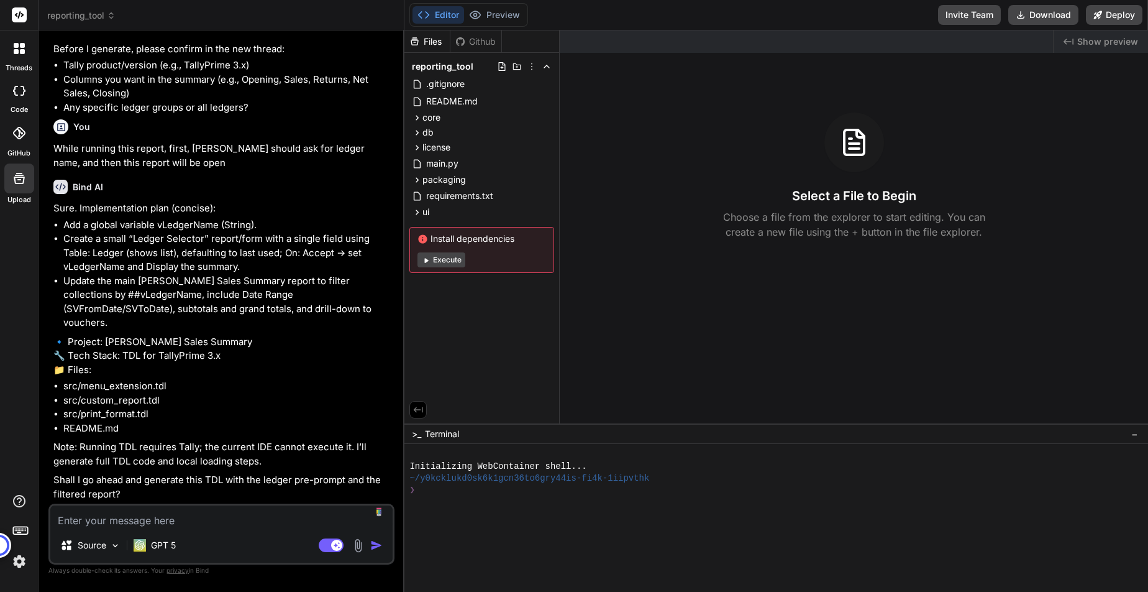
scroll to position [3596, 0]
click at [180, 518] on textarea at bounding box center [221, 516] width 342 height 22
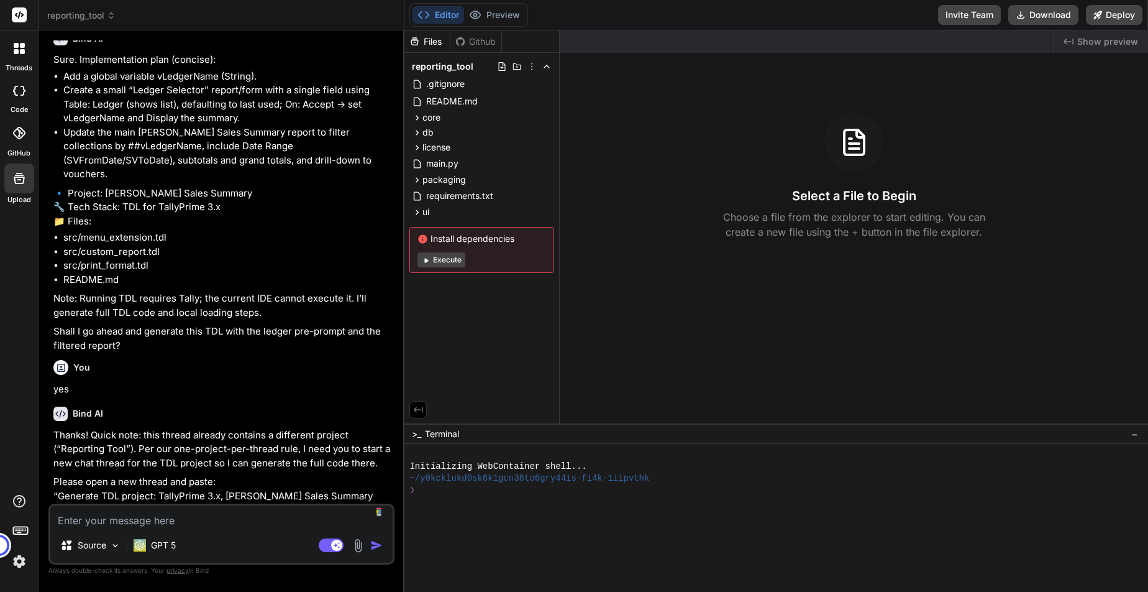
scroll to position [3793, 0]
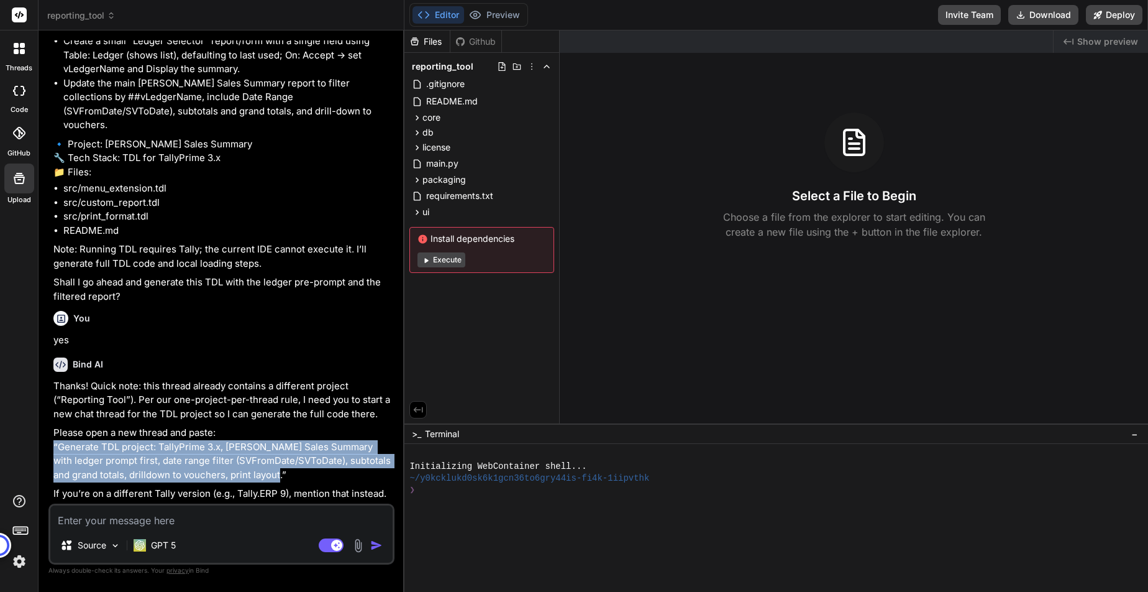
drag, startPoint x: 280, startPoint y: 475, endPoint x: 45, endPoint y: 449, distance: 236.3
click at [45, 449] on div "Bind AI Web Search Created with Pixso. Code Generator You Bind AI Sure — quick …" at bounding box center [222, 310] width 366 height 561
copy p "“Generate TDL project: TallyPrime 3.x, [PERSON_NAME] Sales Summary with ledger …"
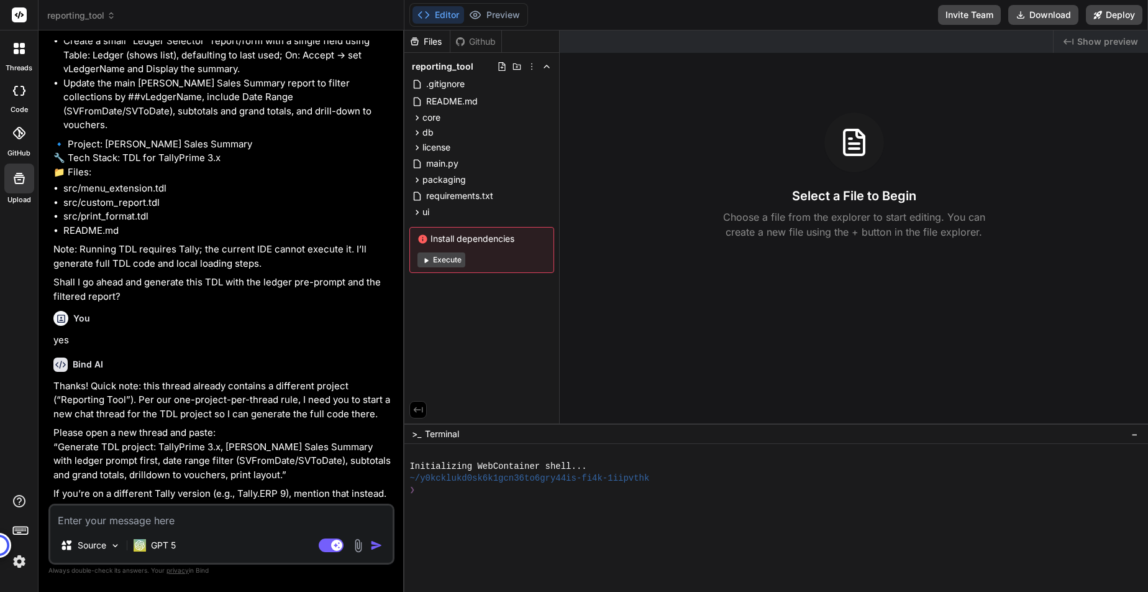
click at [90, 16] on span "reporting_tool" at bounding box center [81, 15] width 68 height 12
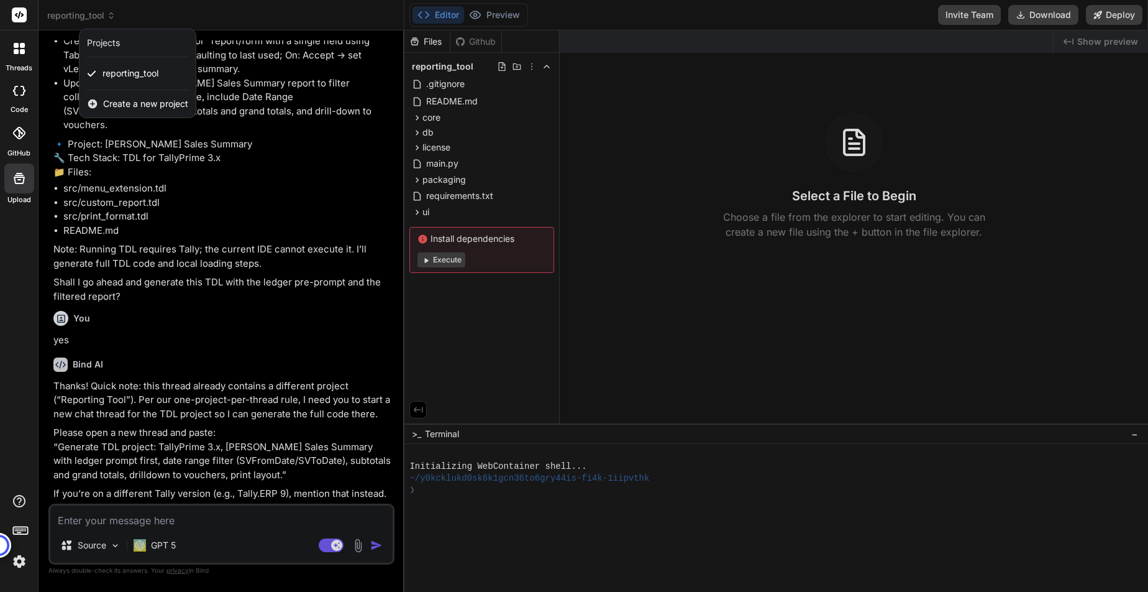
click at [133, 103] on span "Create a new project" at bounding box center [145, 104] width 85 height 12
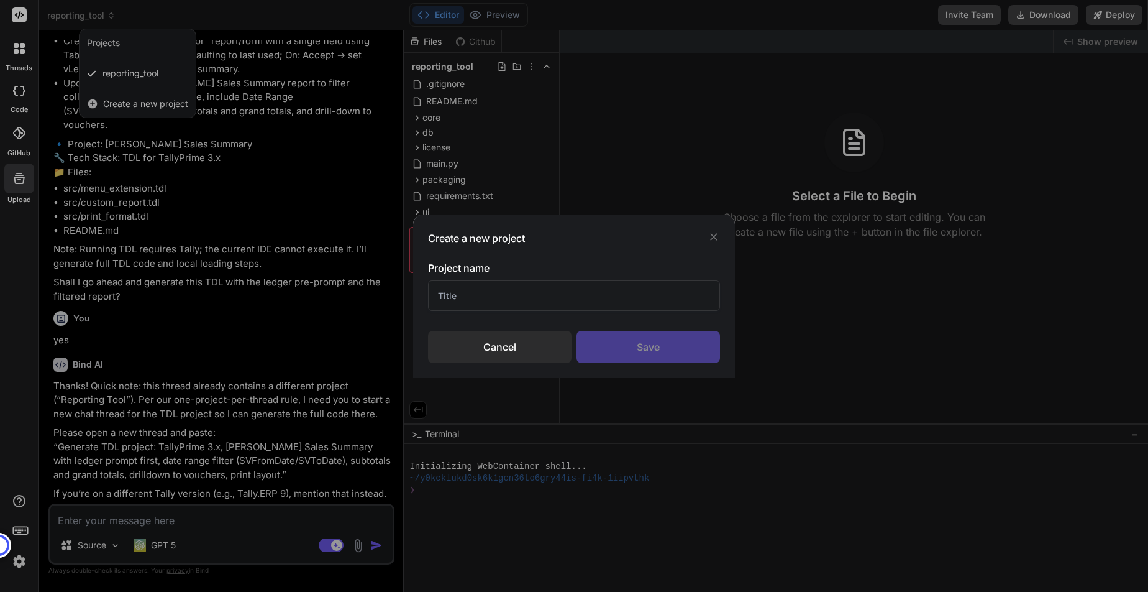
click at [550, 305] on input "text" at bounding box center [573, 295] width 291 height 30
click at [656, 341] on div "Save" at bounding box center [649, 347] width 144 height 32
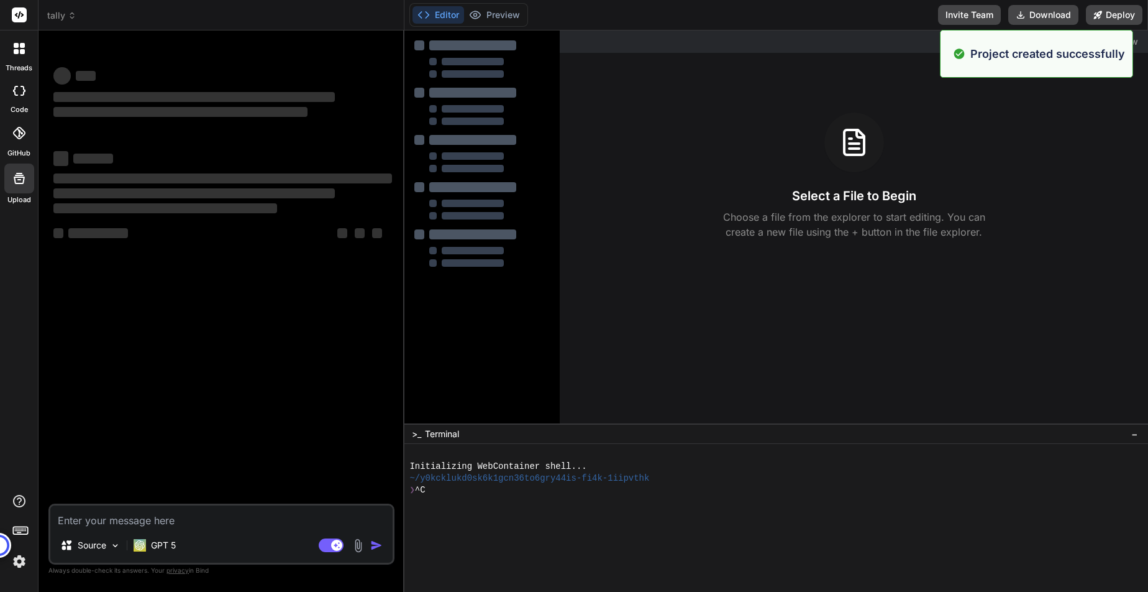
scroll to position [0, 0]
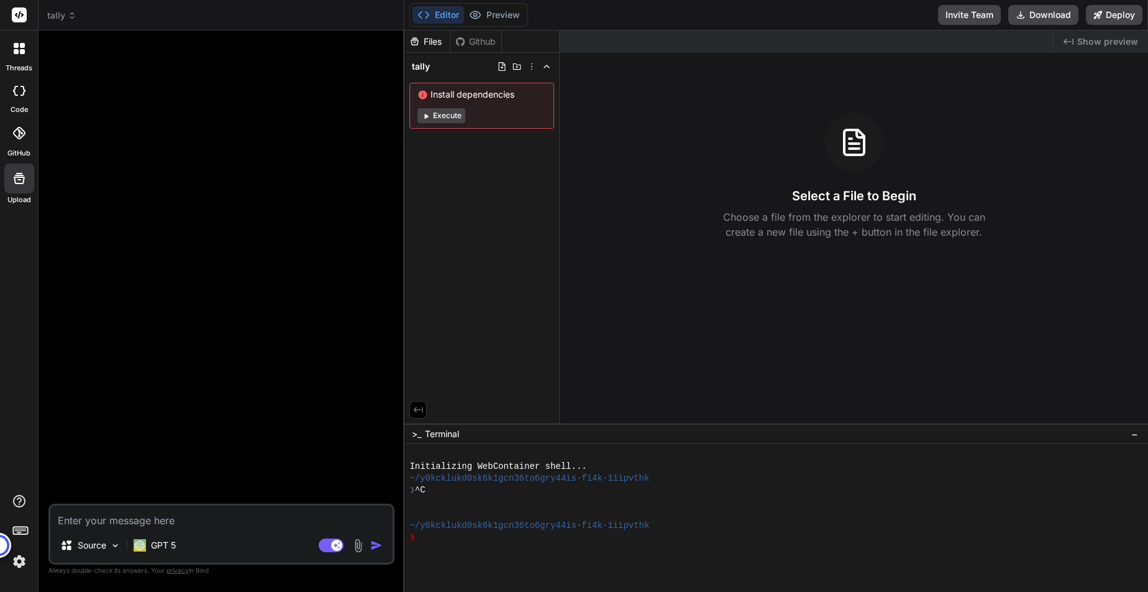
click at [208, 515] on textarea at bounding box center [221, 516] width 342 height 22
click at [207, 516] on textarea at bounding box center [221, 516] width 342 height 22
paste textarea "“Generate TDL project: TallyPrime 3.x, [PERSON_NAME] Sales Summary with ledger …"
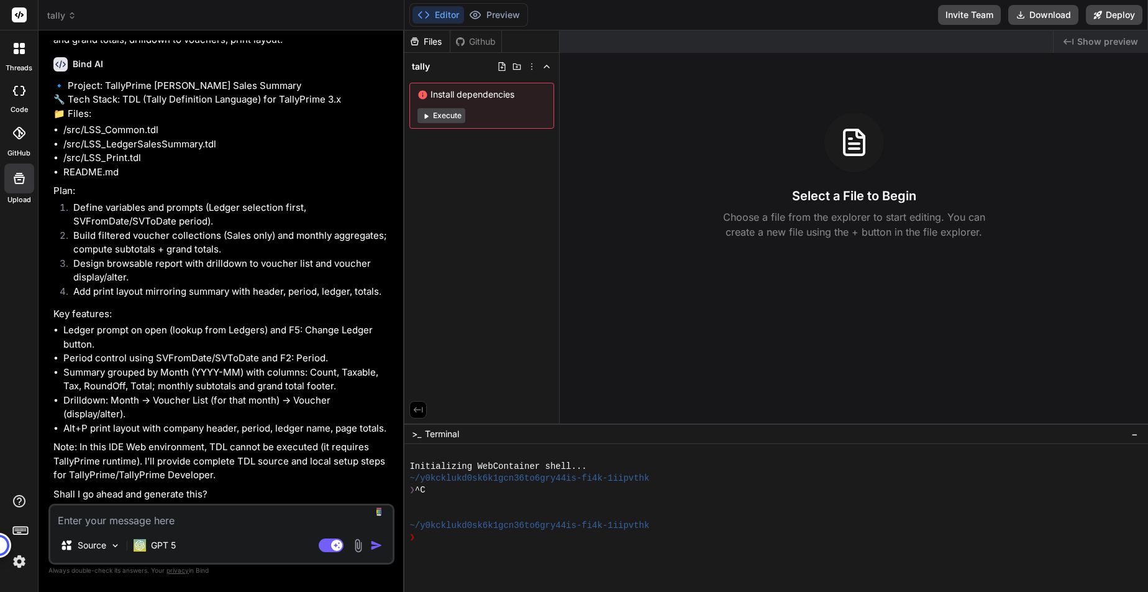
scroll to position [91, 0]
click at [221, 516] on textarea at bounding box center [221, 516] width 342 height 22
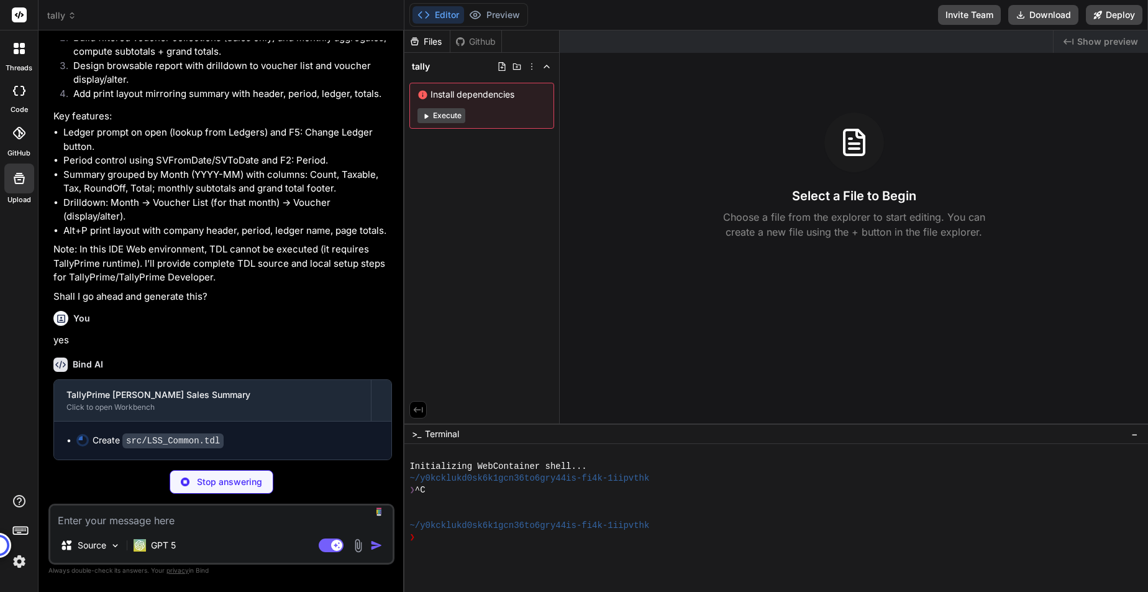
scroll to position [288, 0]
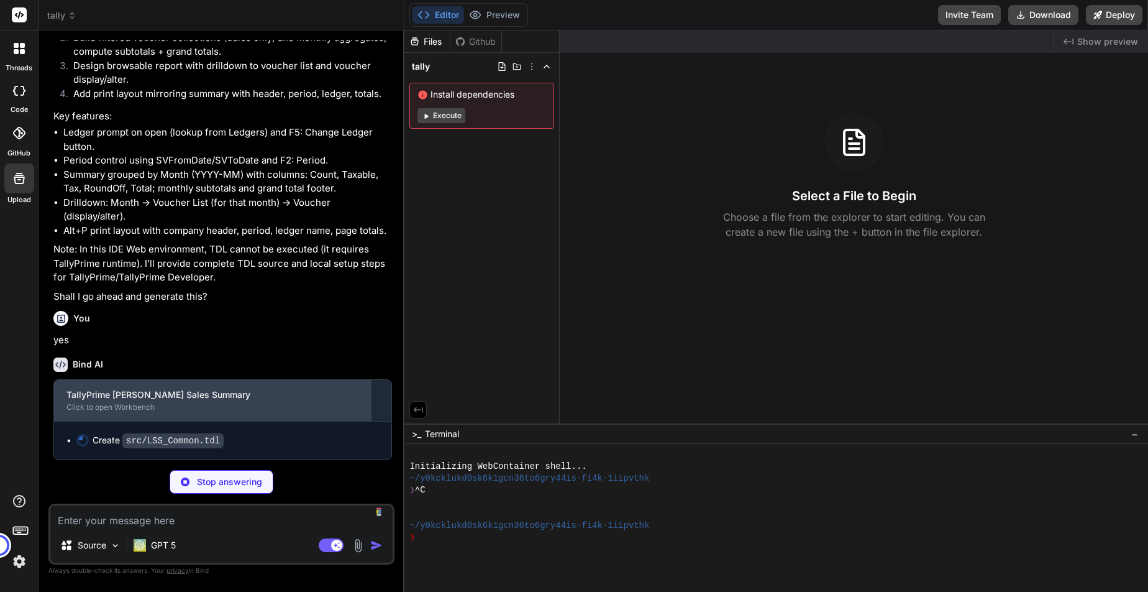
click at [121, 410] on div "Click to open Workbench" at bounding box center [212, 407] width 292 height 10
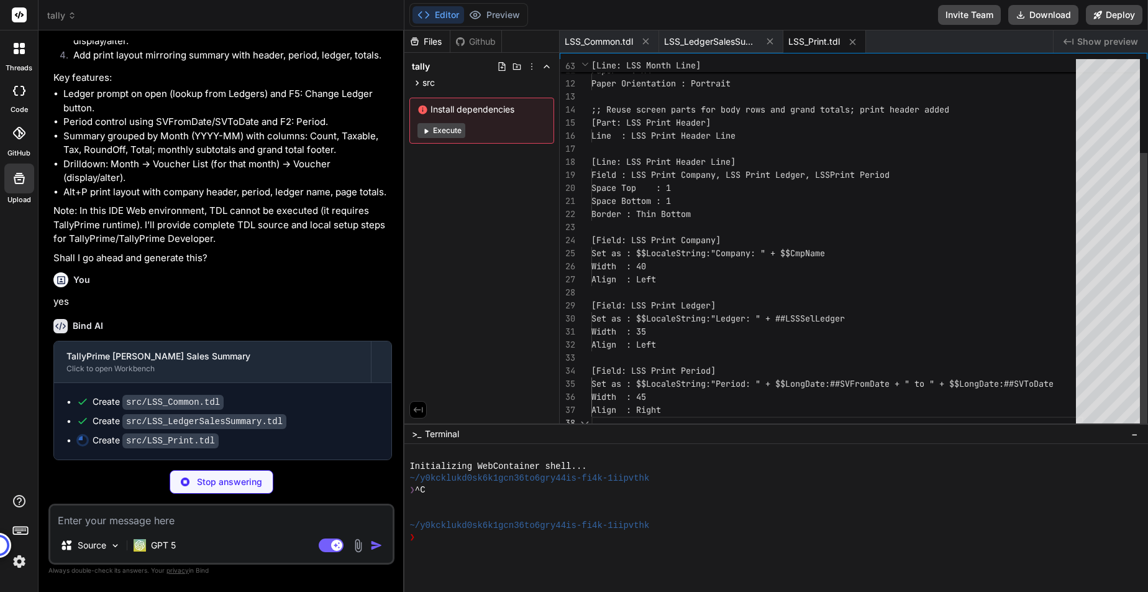
scroll to position [91, 0]
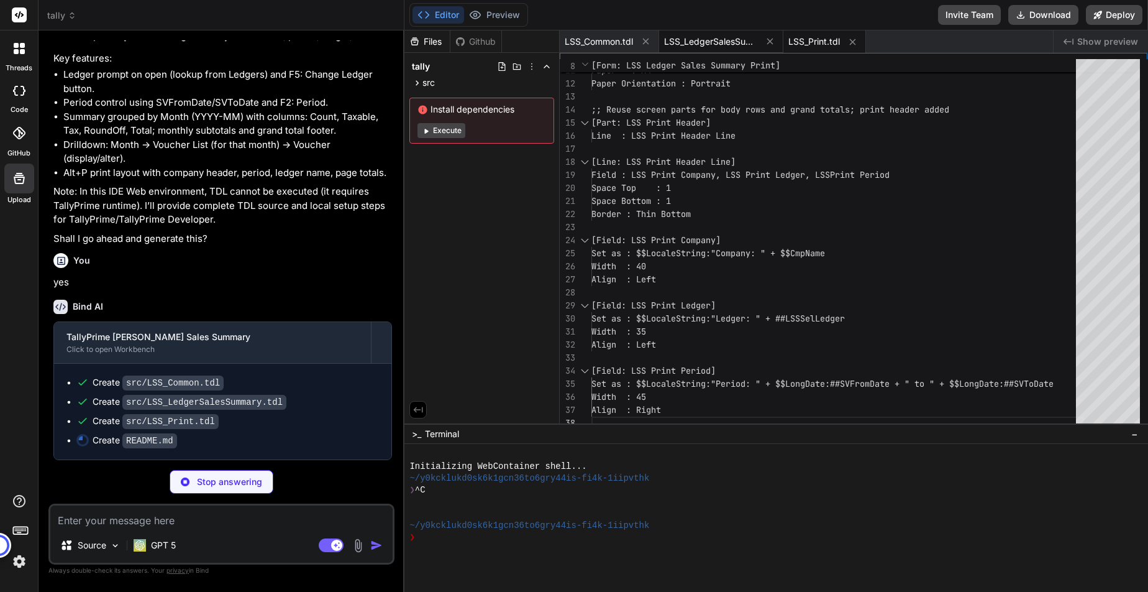
click at [702, 43] on span "LSS_LedgerSalesSummary.tdl" at bounding box center [710, 41] width 93 height 12
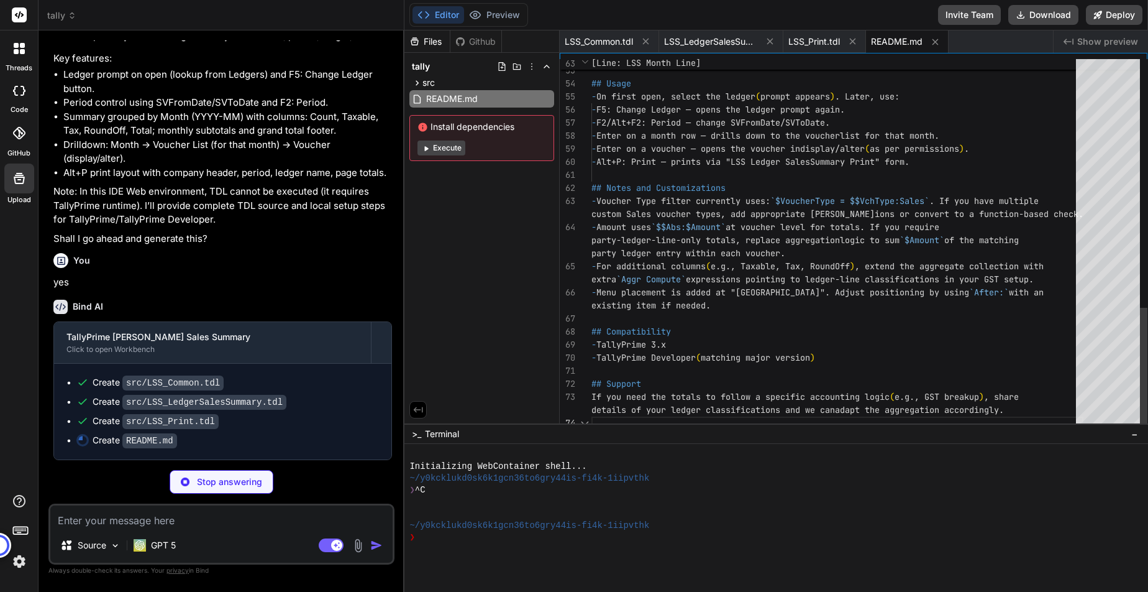
scroll to position [300, 0]
